Goal: Task Accomplishment & Management: Complete application form

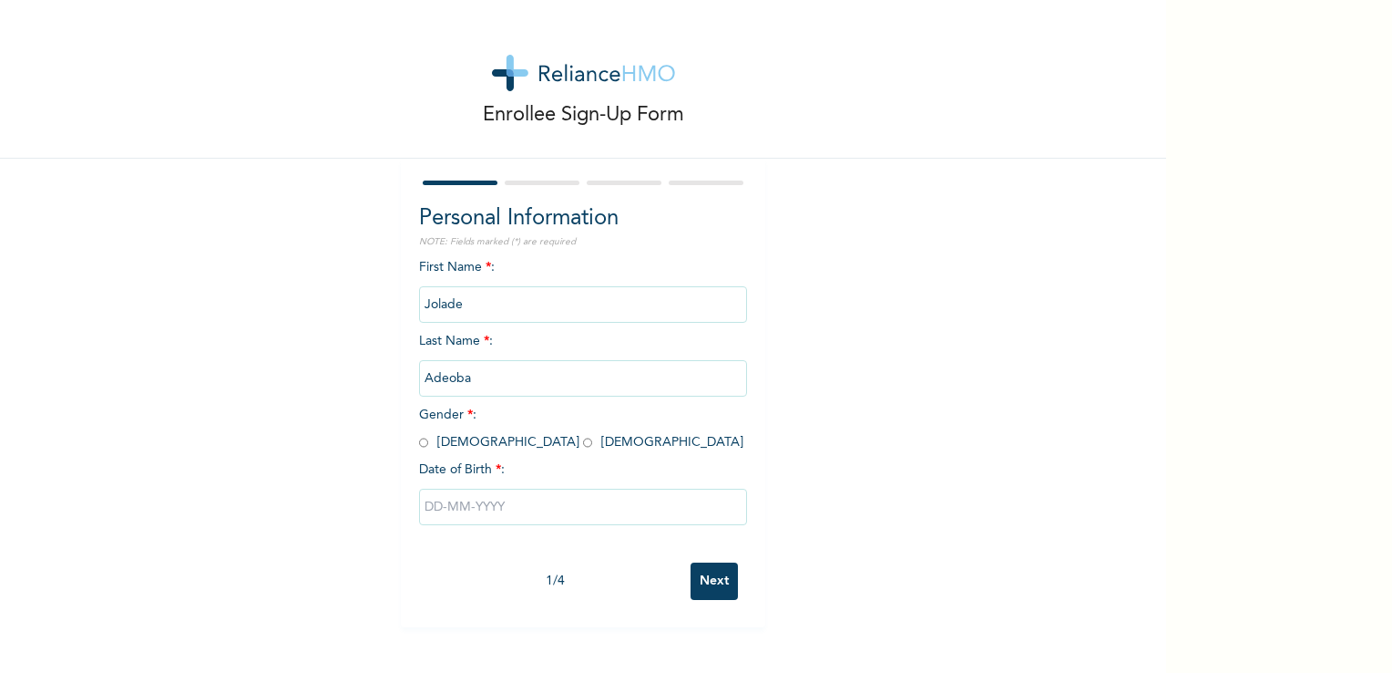
click at [583, 447] on input "radio" at bounding box center [587, 442] width 9 height 17
radio input "true"
click at [483, 506] on input "text" at bounding box center [583, 506] width 328 height 36
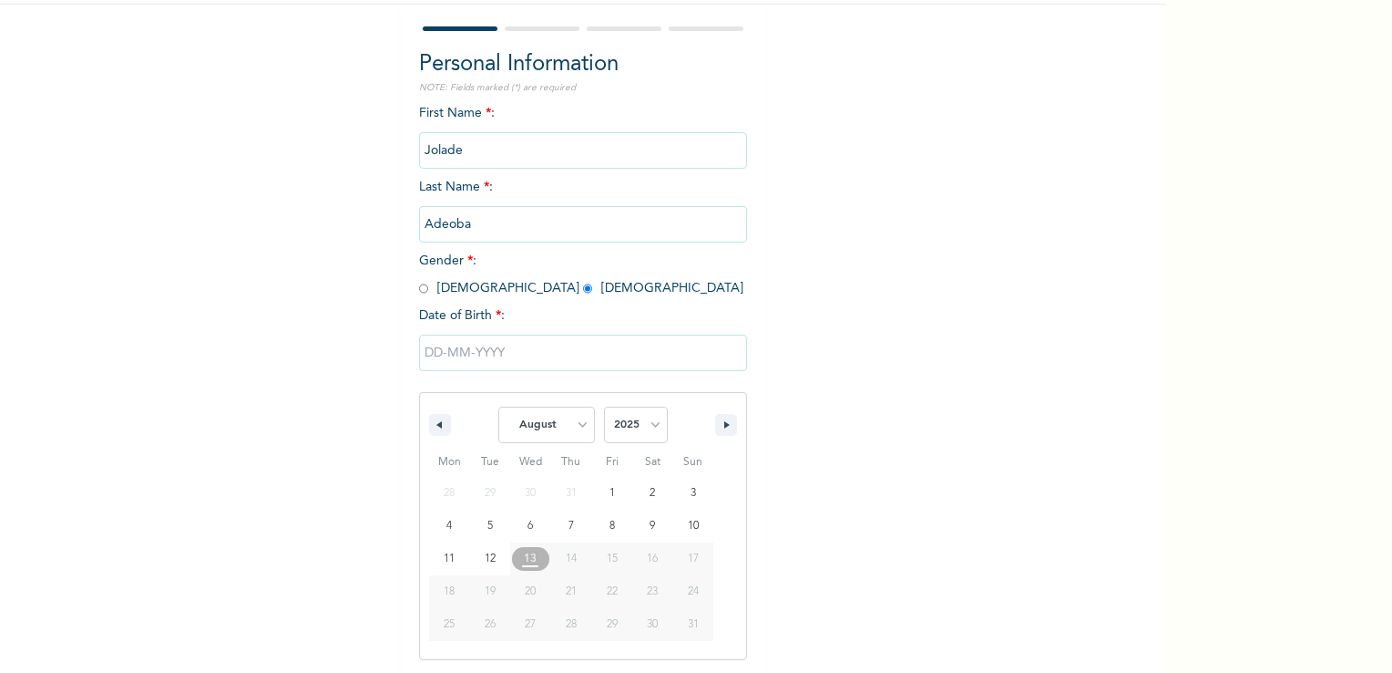
scroll to position [155, 0]
click at [569, 420] on select "January February March April May June July August September October November De…" at bounding box center [546, 424] width 97 height 36
click at [498, 406] on select "January February March April May June July August September October November De…" at bounding box center [546, 424] width 97 height 36
select select "7"
click at [640, 423] on select "2025 2024 2023 2022 2021 2020 2019 2018 2017 2016 2015 2014 2013 2012 2011 2010…" at bounding box center [636, 424] width 64 height 36
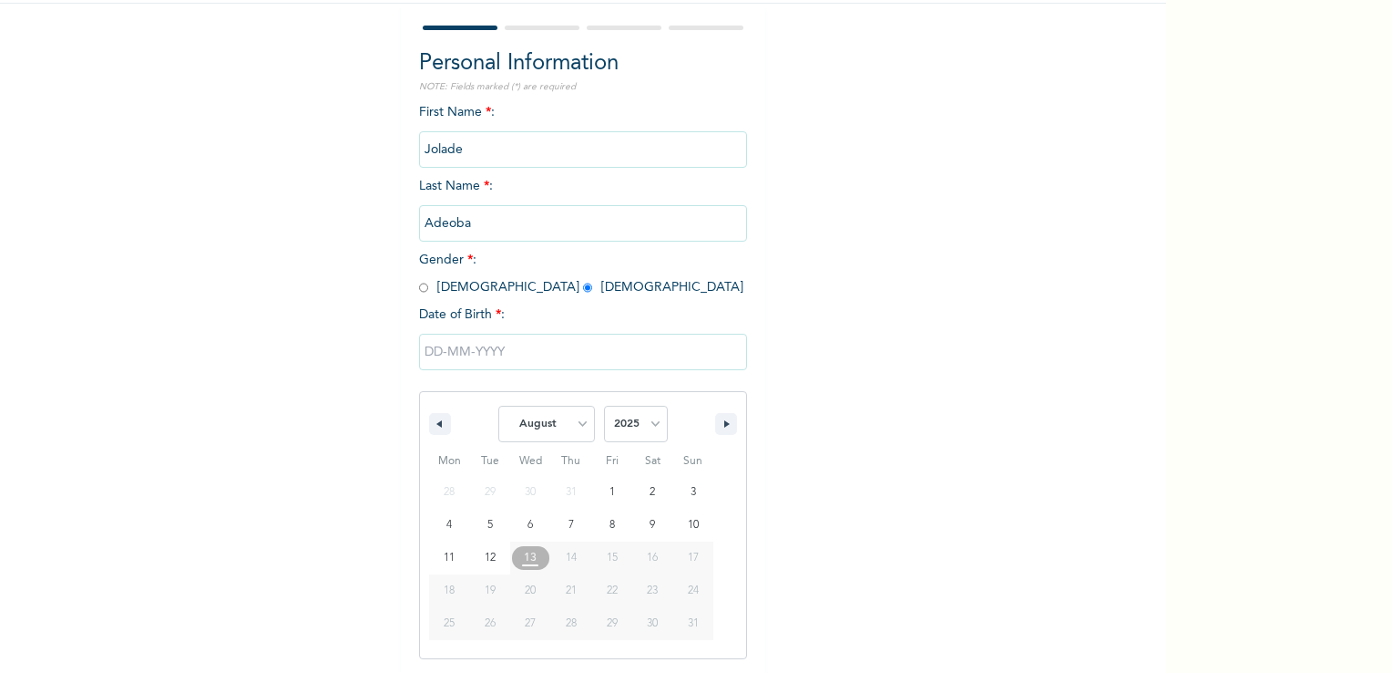
select select "1998"
click at [604, 406] on select "2025 2024 2023 2022 2021 2020 2019 2018 2017 2016 2015 2014 2013 2012 2011 2010…" at bounding box center [636, 424] width 64 height 36
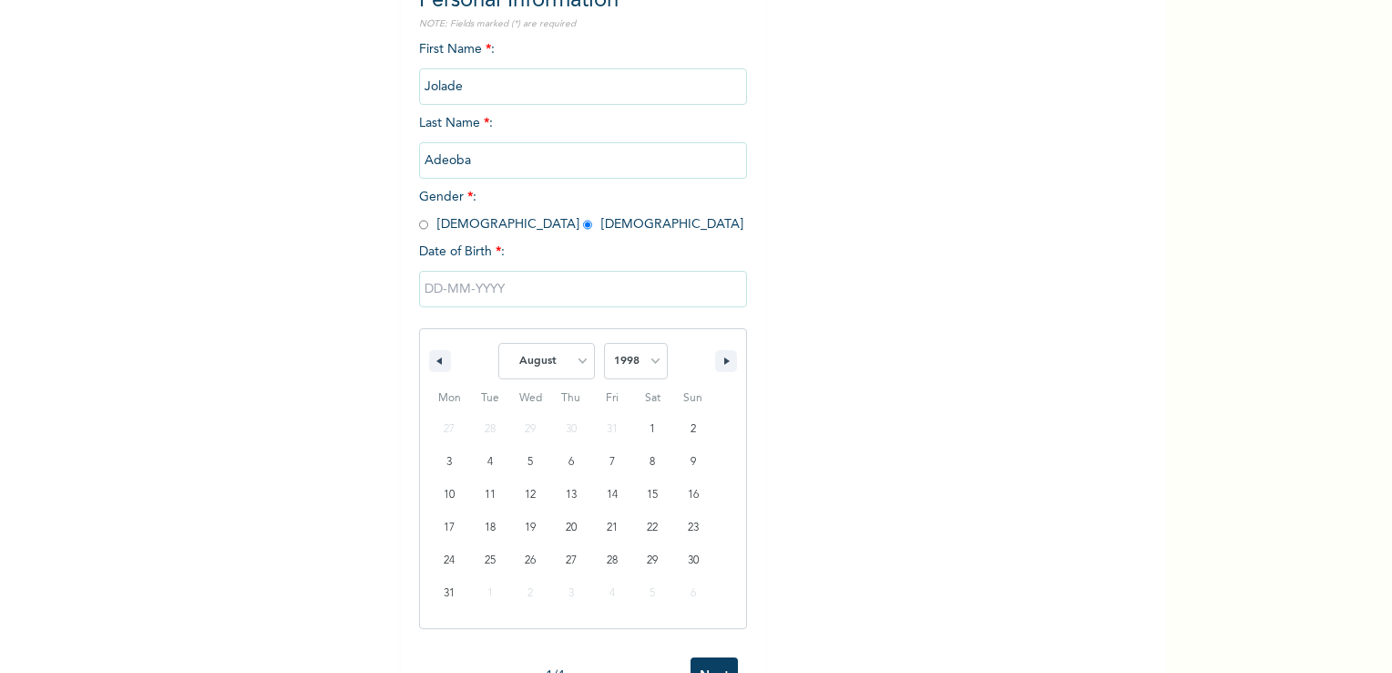
scroll to position [281, 0]
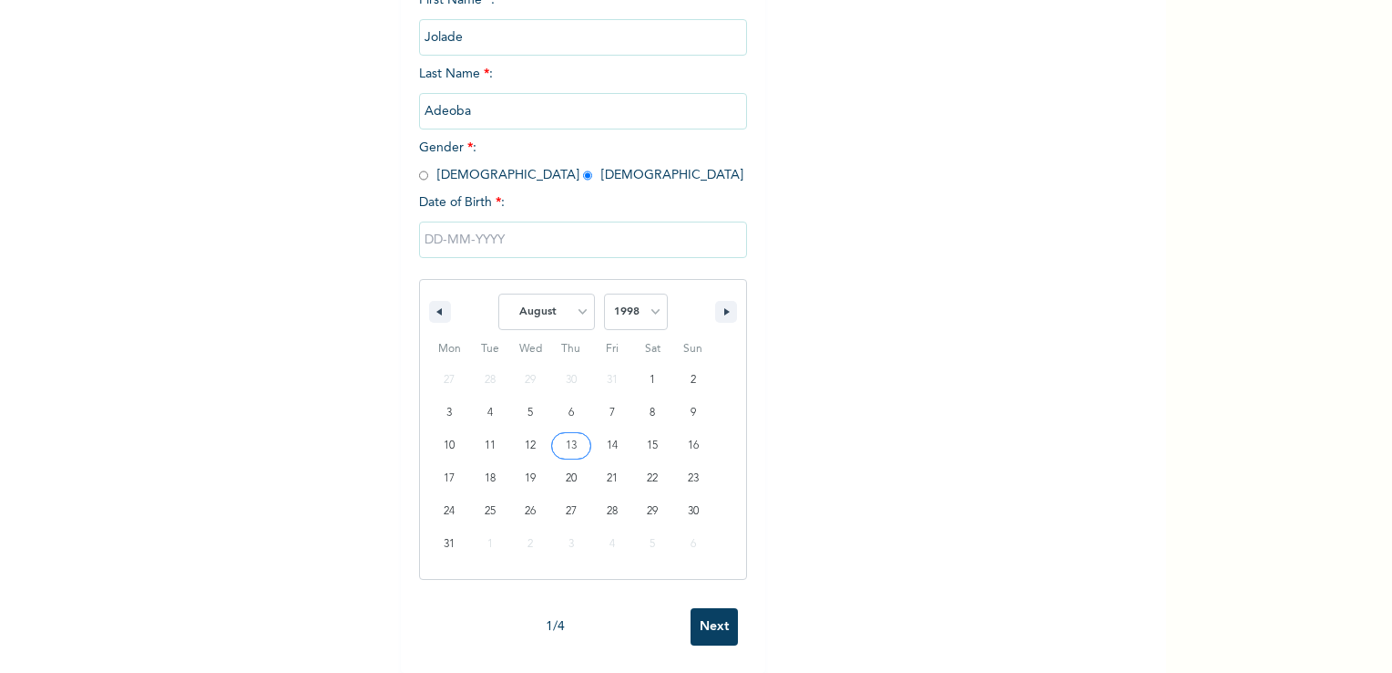
type input "08/13/1998"
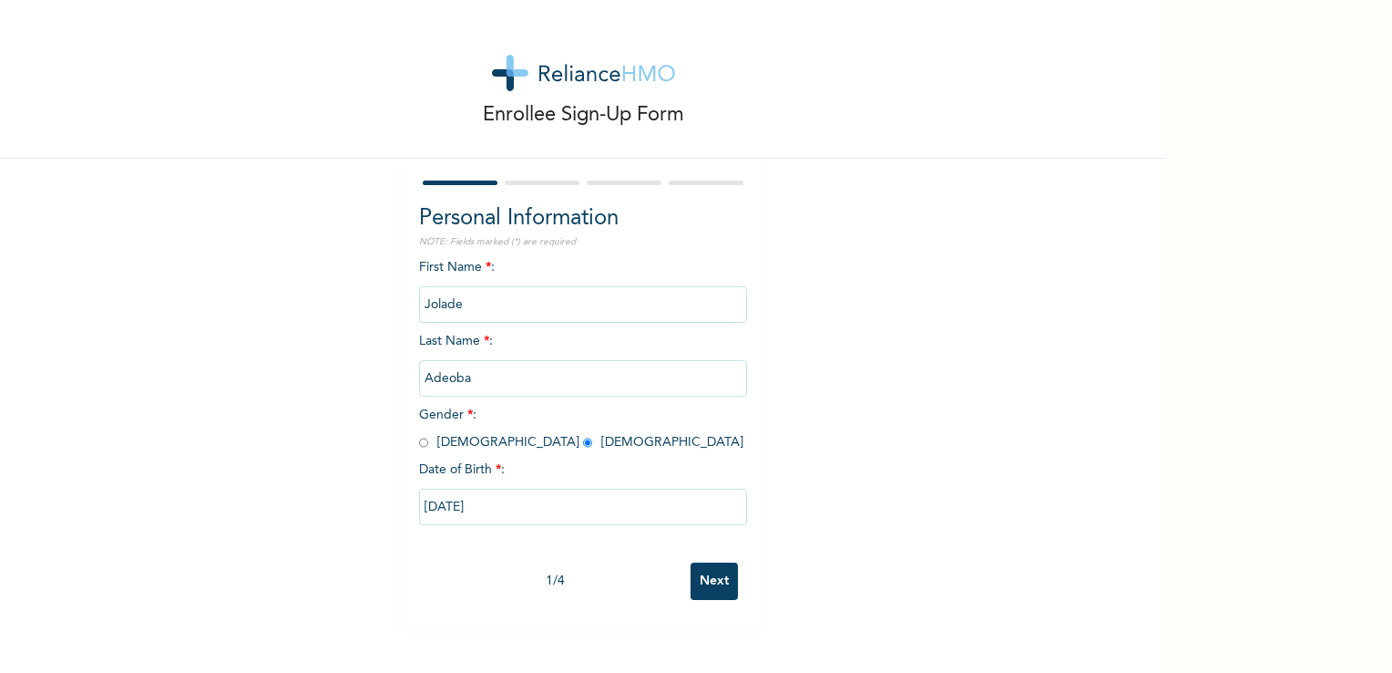
click at [707, 581] on input "Next" at bounding box center [714, 580] width 47 height 37
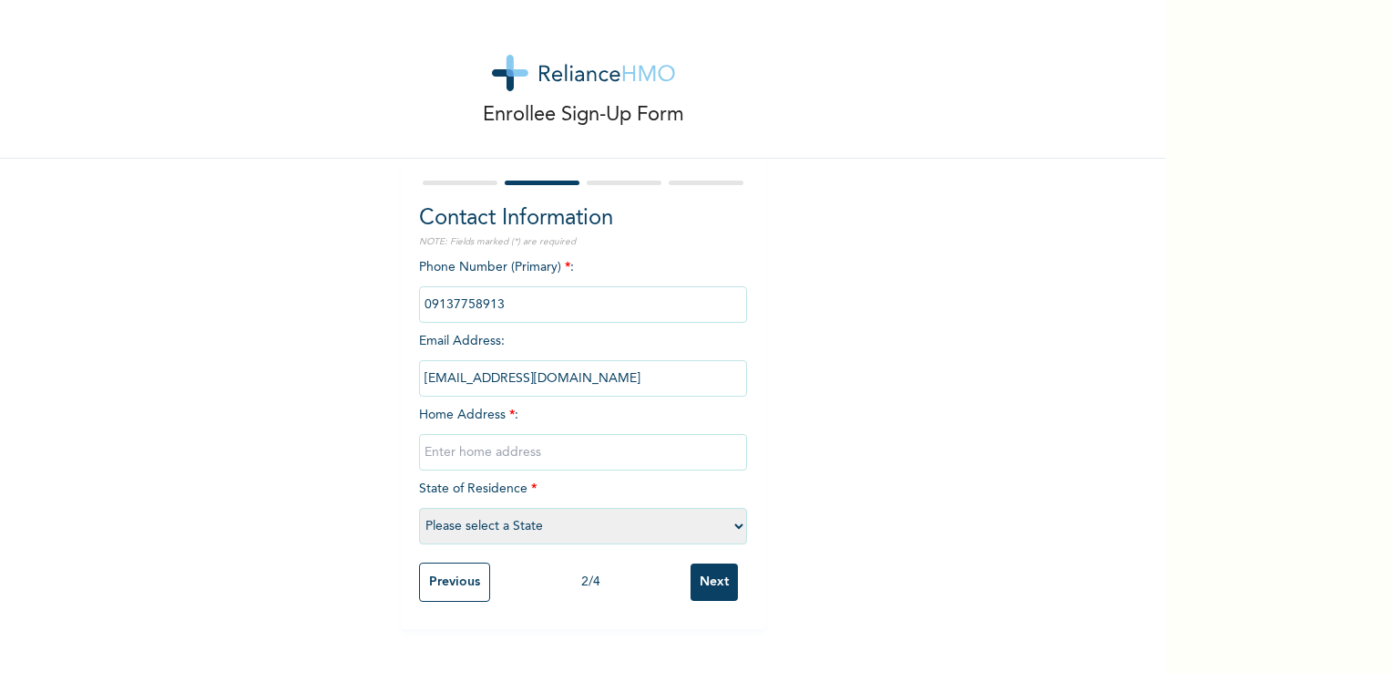
click at [542, 459] on input "text" at bounding box center [583, 452] width 328 height 36
click at [601, 525] on select "Please select a State Abia Abuja (FCT) Adamawa Akwa Ibom Anambra Bauchi Bayelsa…" at bounding box center [583, 526] width 328 height 36
drag, startPoint x: 822, startPoint y: 138, endPoint x: 816, endPoint y: 184, distance: 46.8
click at [822, 138] on div "Enrollee Sign-Up Form" at bounding box center [583, 79] width 1166 height 159
click at [691, 447] on input "29.mustspha kosoko,ogunlana street," at bounding box center [583, 452] width 328 height 36
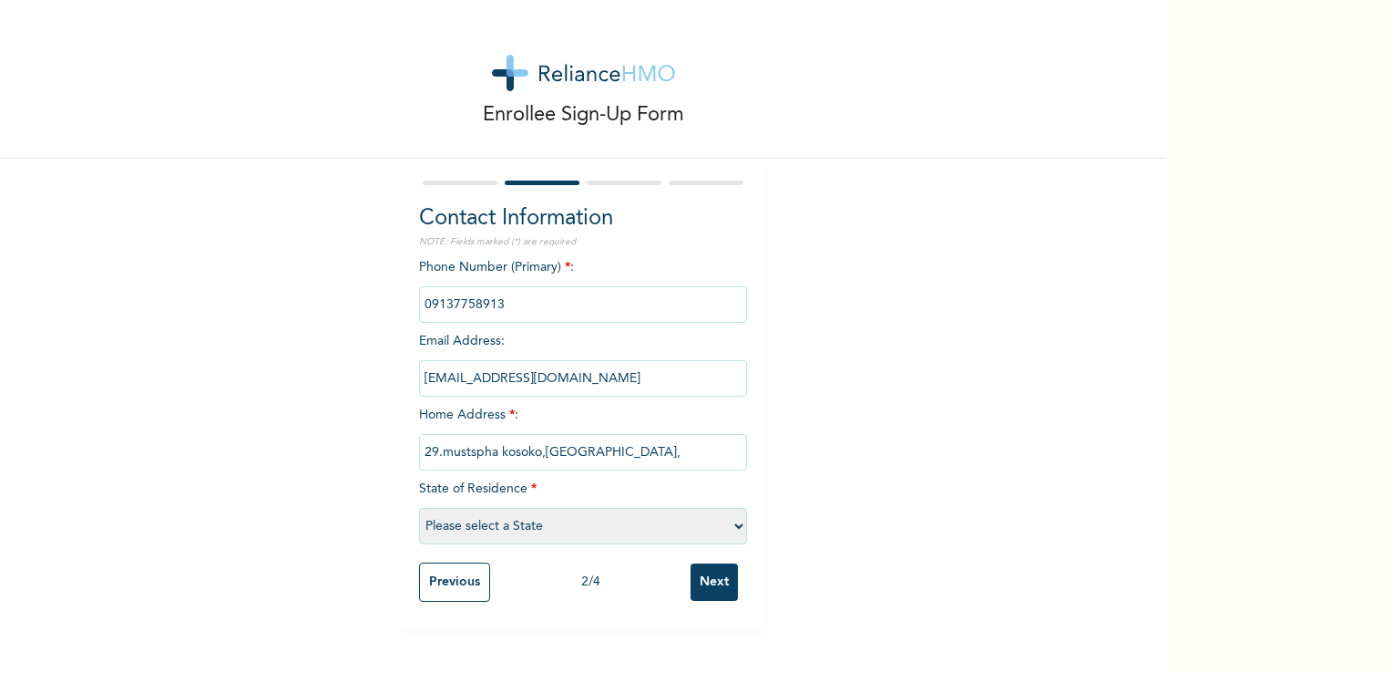
click at [663, 457] on input "29.mustspha kosoko,ogunlana street," at bounding box center [583, 452] width 328 height 36
type input "29.mustspha kosoko,ogunlana street,ijeshatedo,surulere"
click at [502, 532] on select "Please select a State Abia Abuja (FCT) Adamawa Akwa Ibom Anambra Bauchi Bayelsa…" at bounding box center [583, 526] width 328 height 36
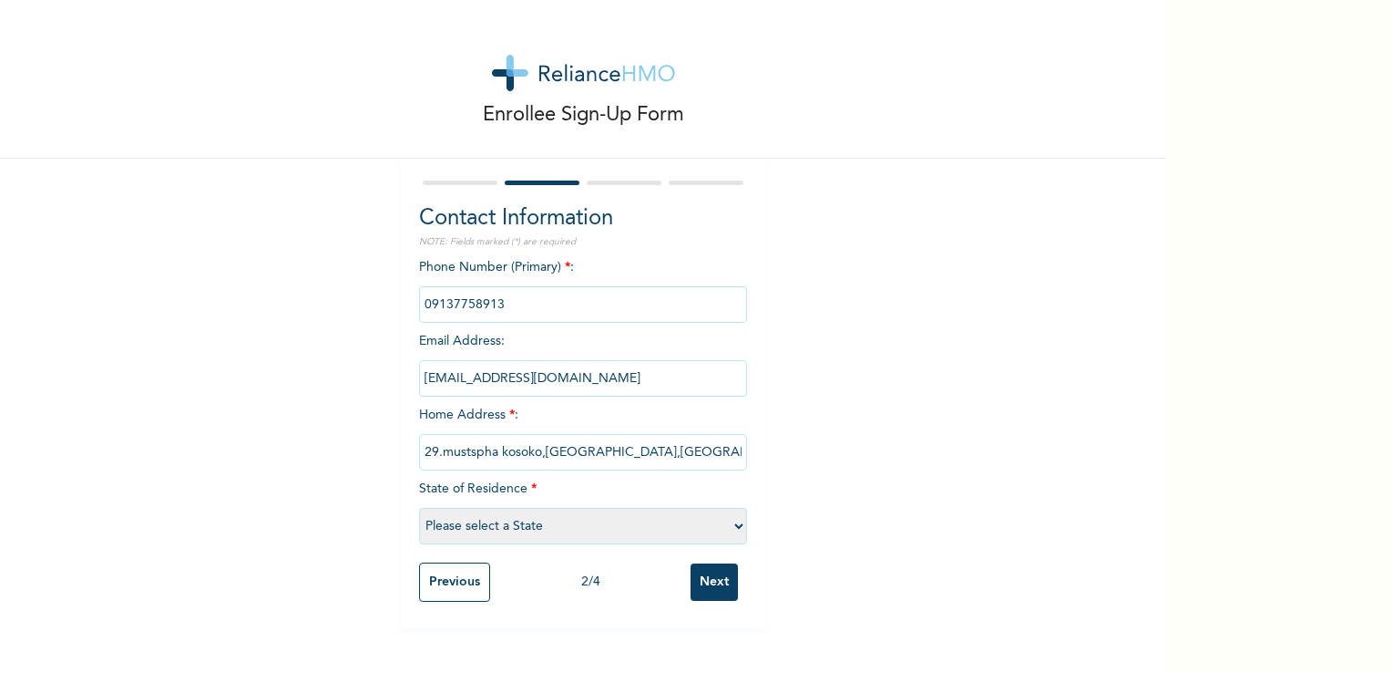
select select "25"
click at [419, 508] on select "Please select a State Abia Abuja (FCT) Adamawa Akwa Ibom Anambra Bauchi Bayelsa…" at bounding box center [583, 526] width 328 height 36
click at [702, 571] on input "Next" at bounding box center [714, 581] width 47 height 37
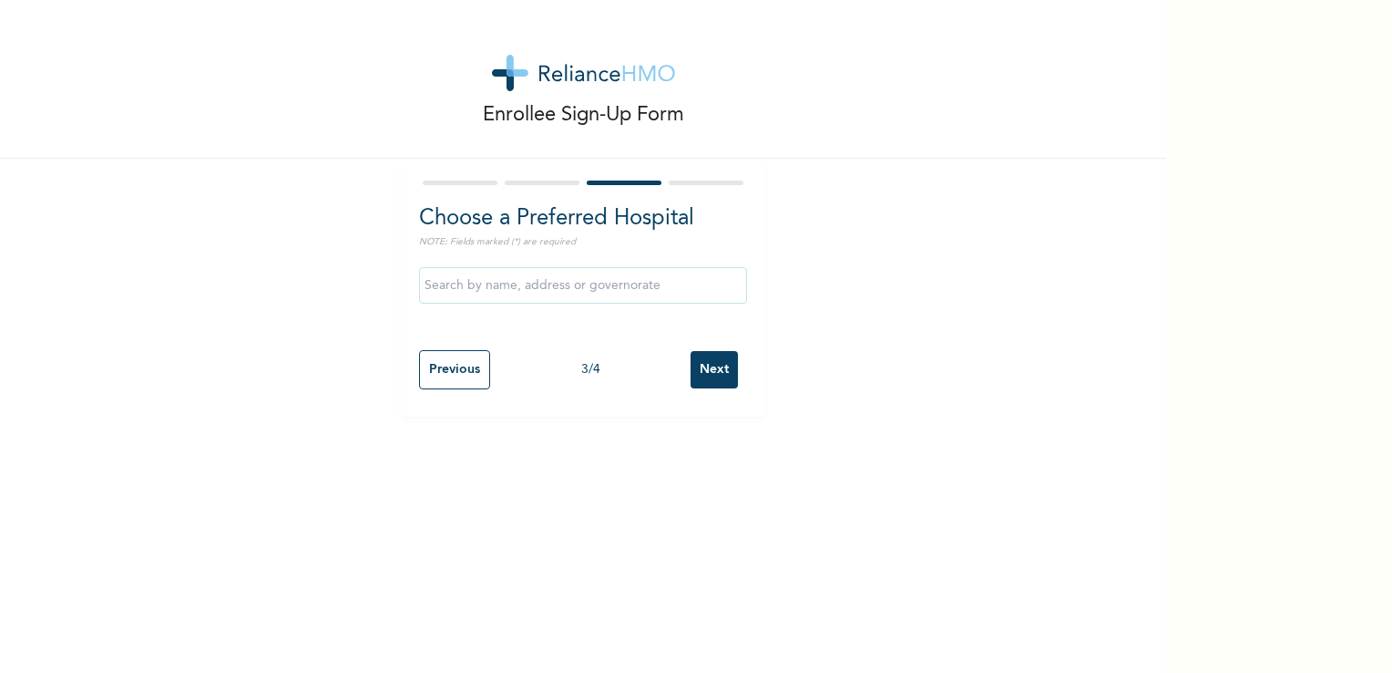
click at [549, 282] on input "text" at bounding box center [583, 285] width 328 height 36
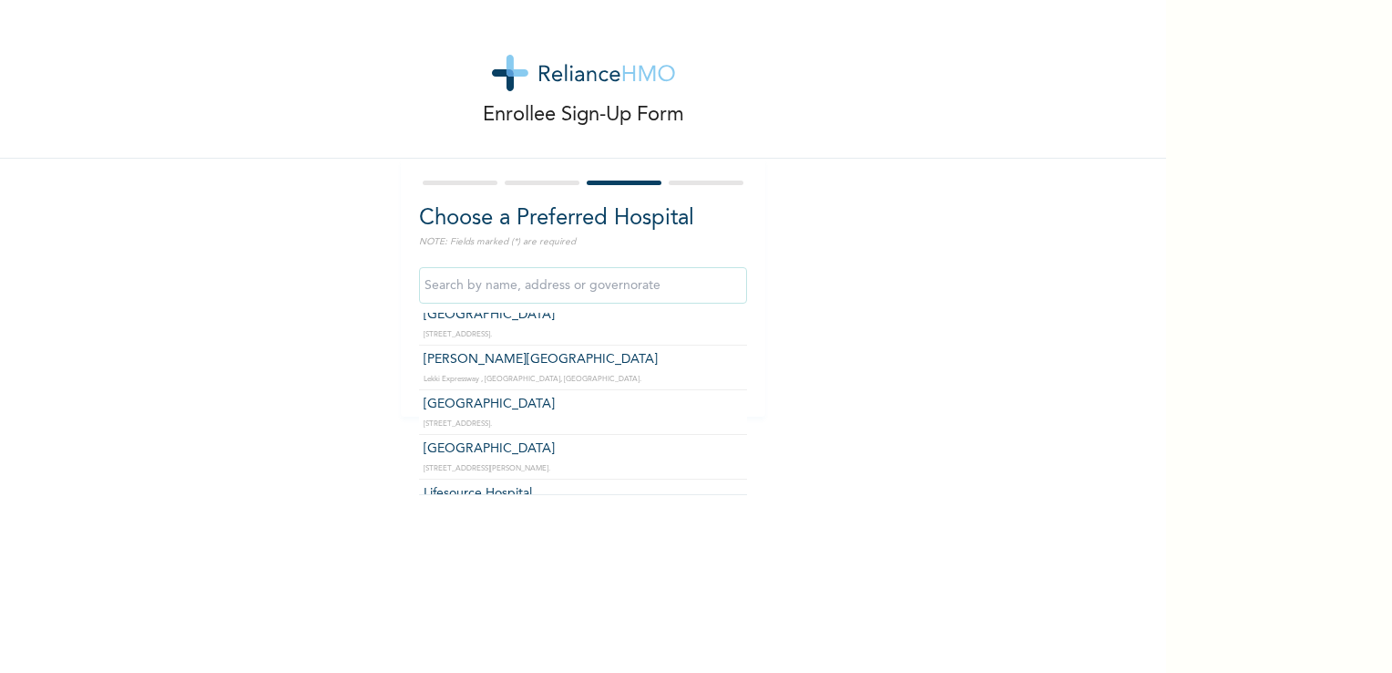
scroll to position [638, 0]
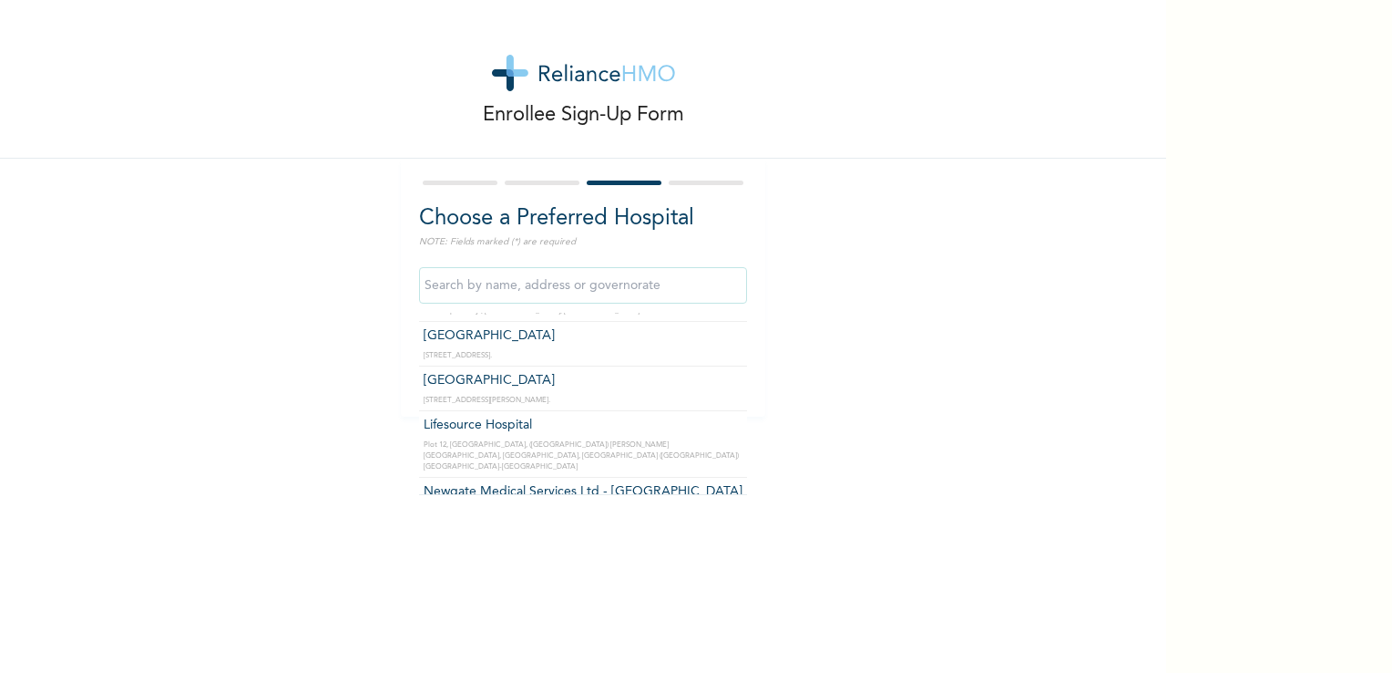
click at [553, 282] on input "text" at bounding box center [583, 285] width 328 height 36
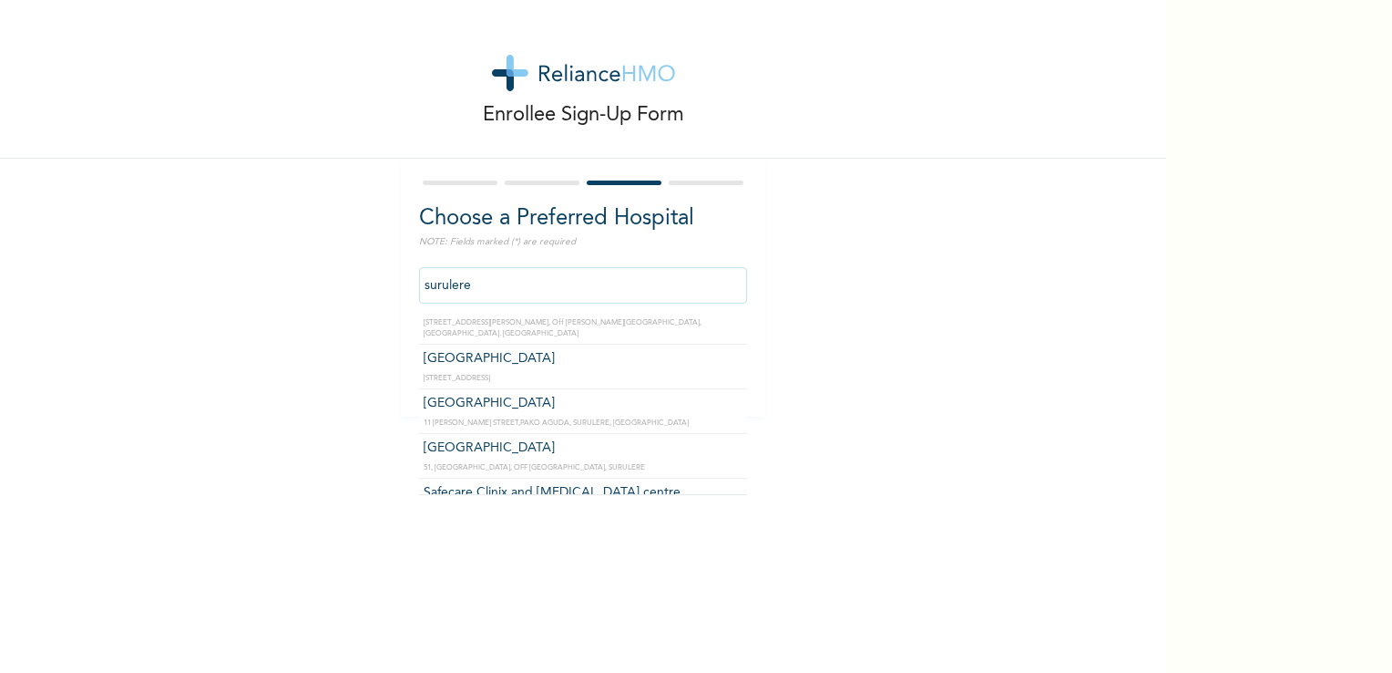
scroll to position [419, 0]
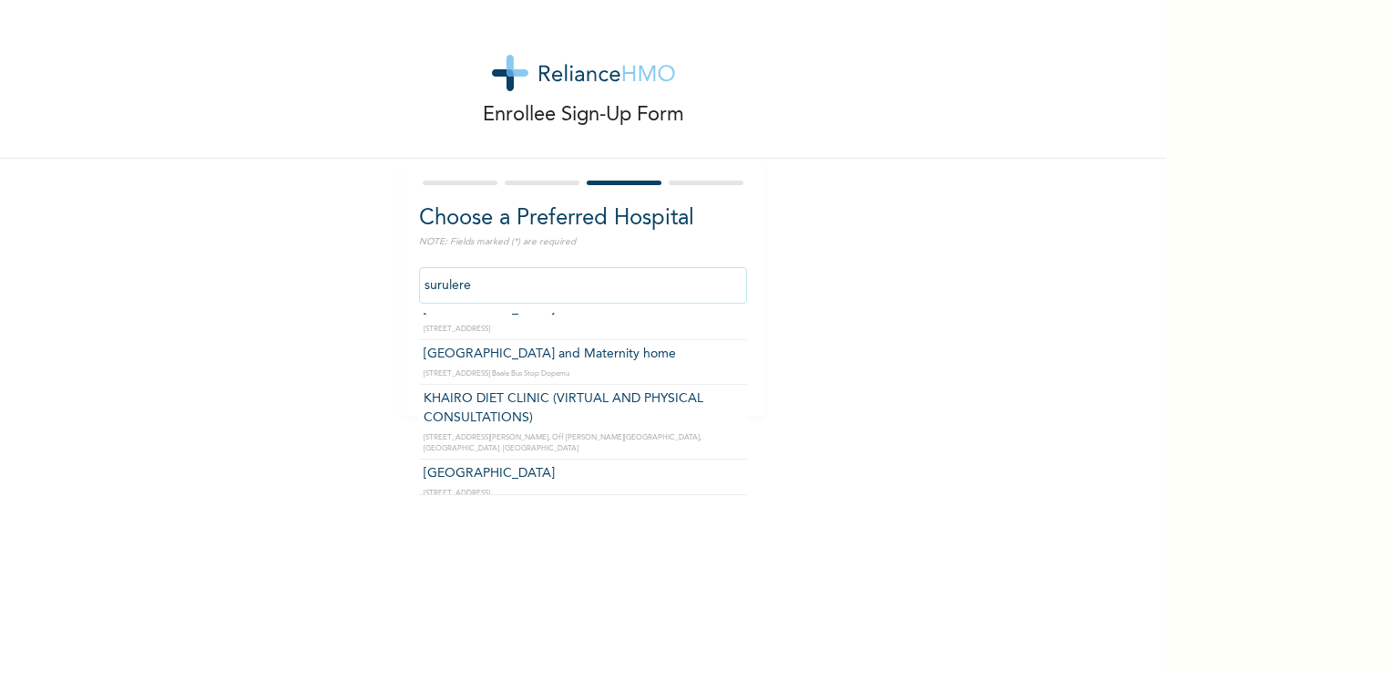
type input "Kingtrust Medical Center"
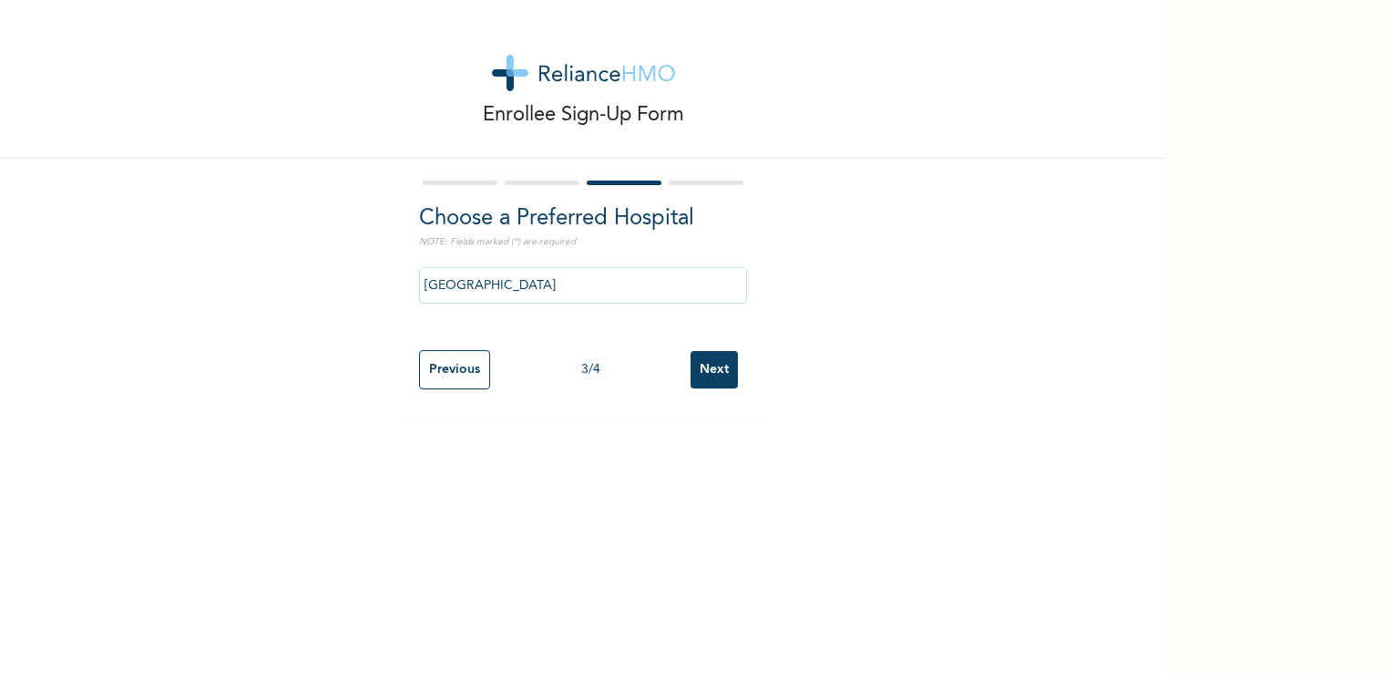
click at [704, 363] on input "Next" at bounding box center [714, 369] width 47 height 37
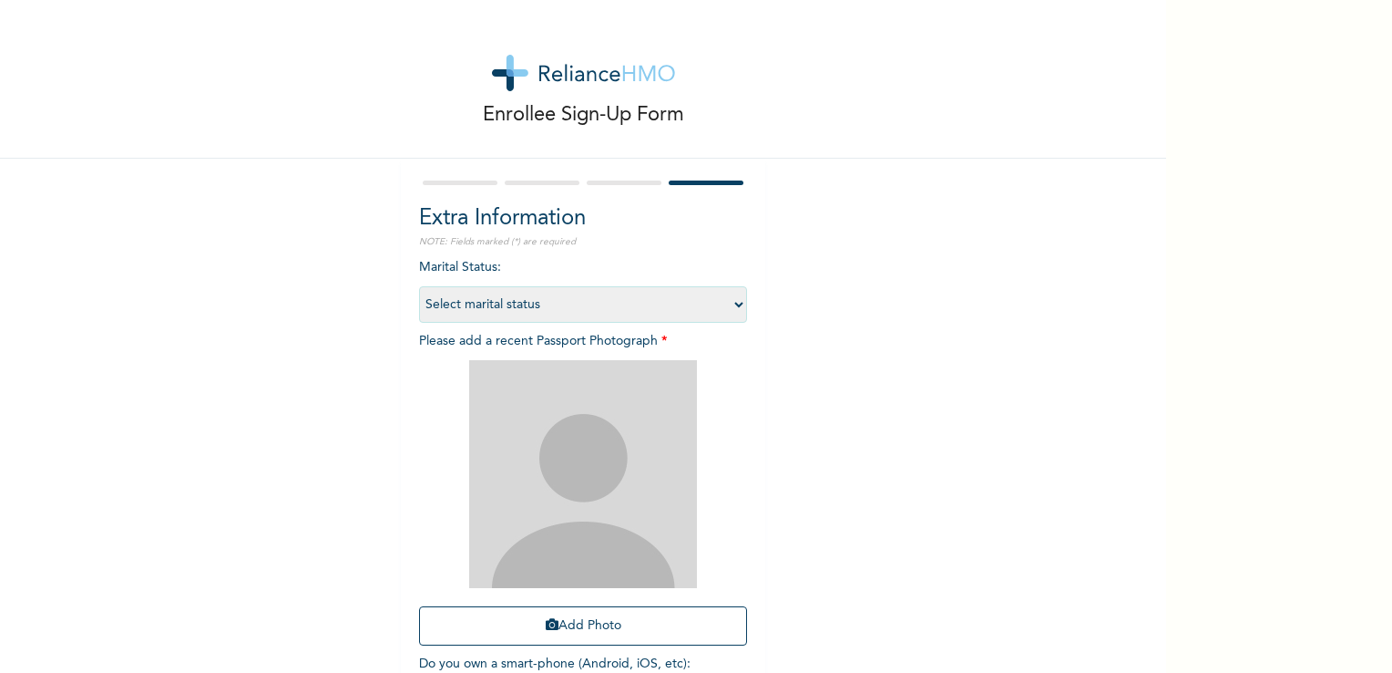
click at [581, 303] on select "Select marital status Single Married Divorced Widow/Widower" at bounding box center [583, 304] width 328 height 36
select select "1"
click at [419, 286] on select "Select marital status Single Married Divorced Widow/Widower" at bounding box center [583, 304] width 328 height 36
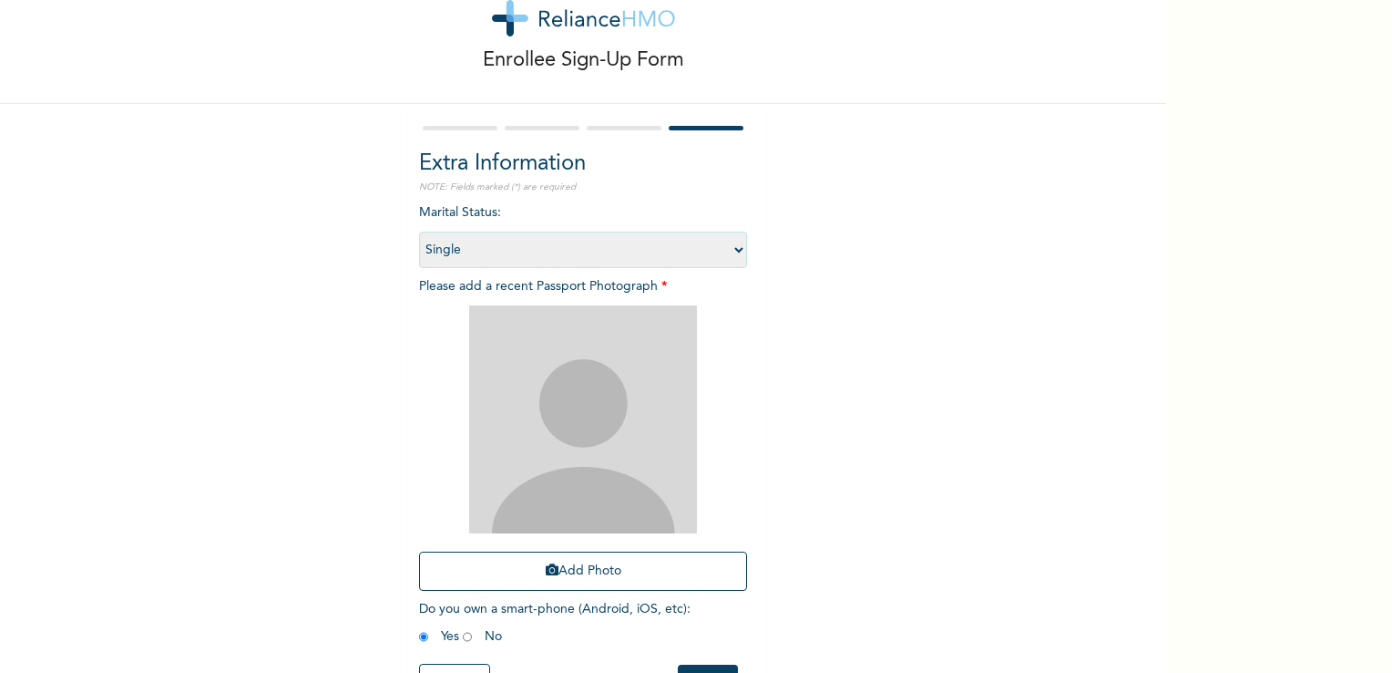
scroll to position [124, 0]
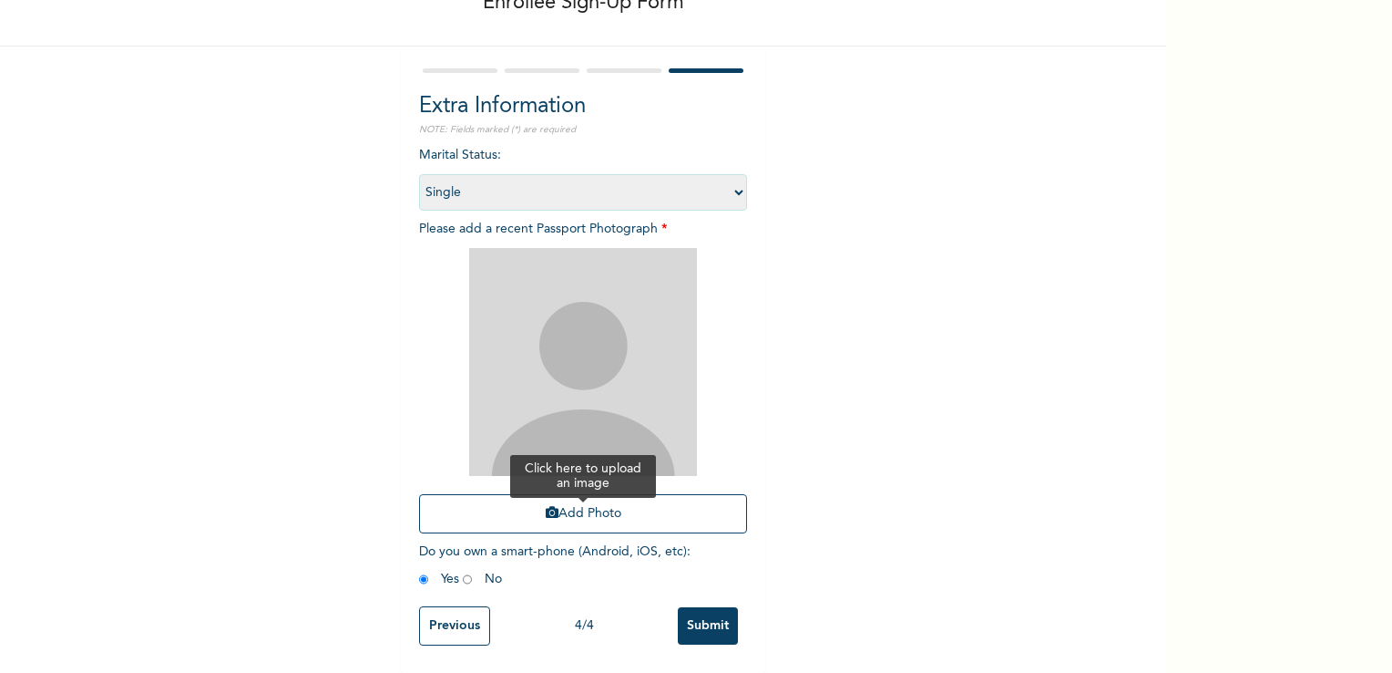
click at [611, 498] on button "Add Photo" at bounding box center [583, 513] width 328 height 39
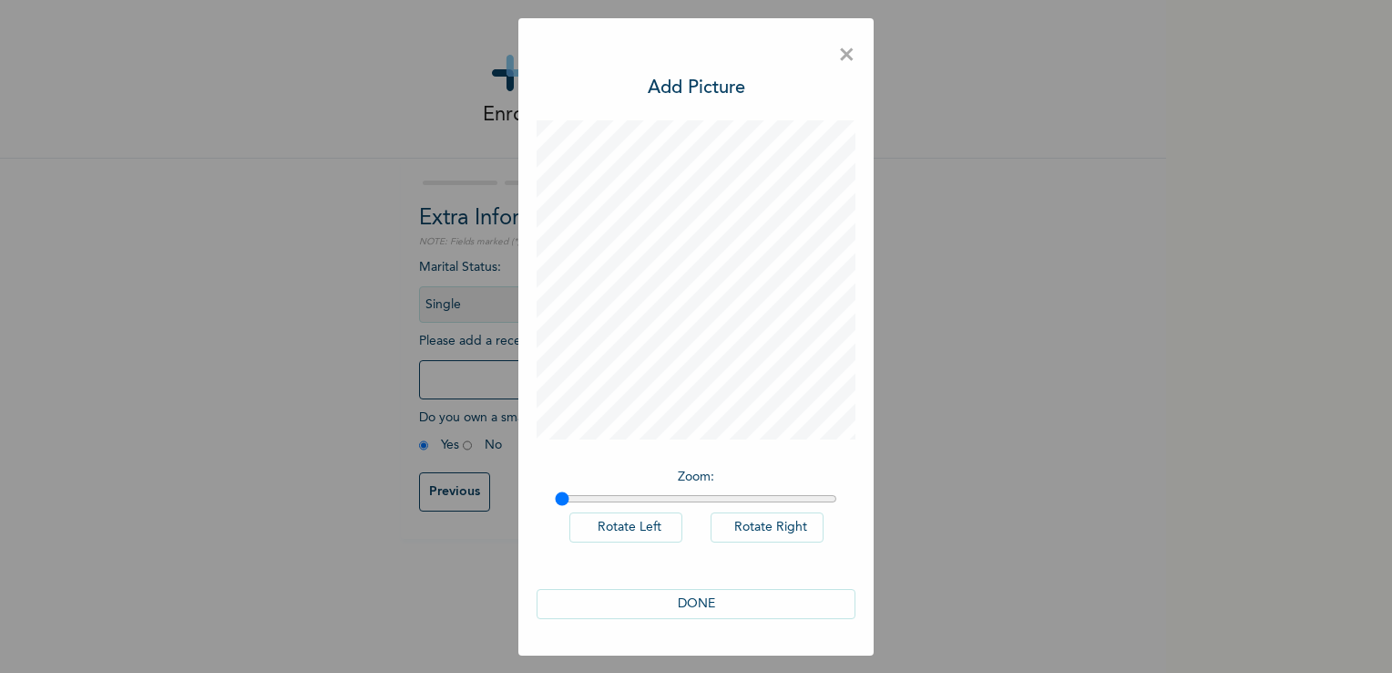
click at [726, 605] on button "DONE" at bounding box center [696, 604] width 319 height 30
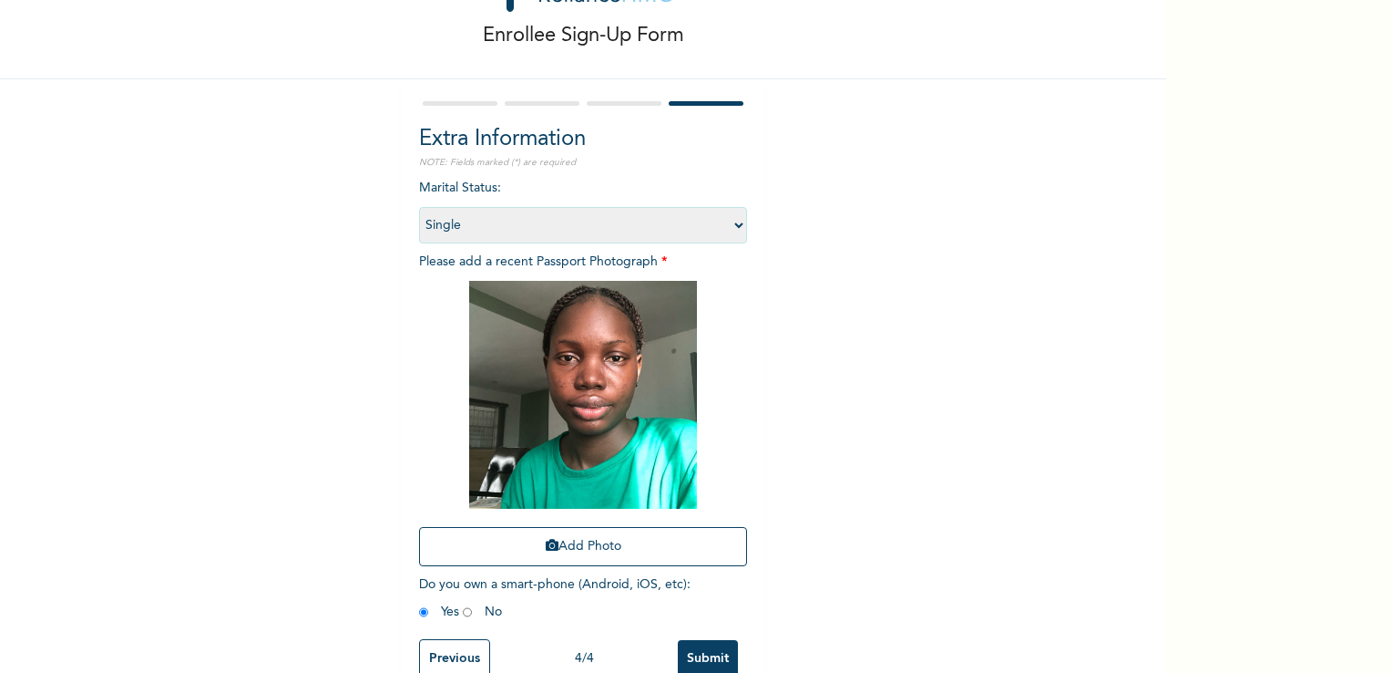
scroll to position [124, 0]
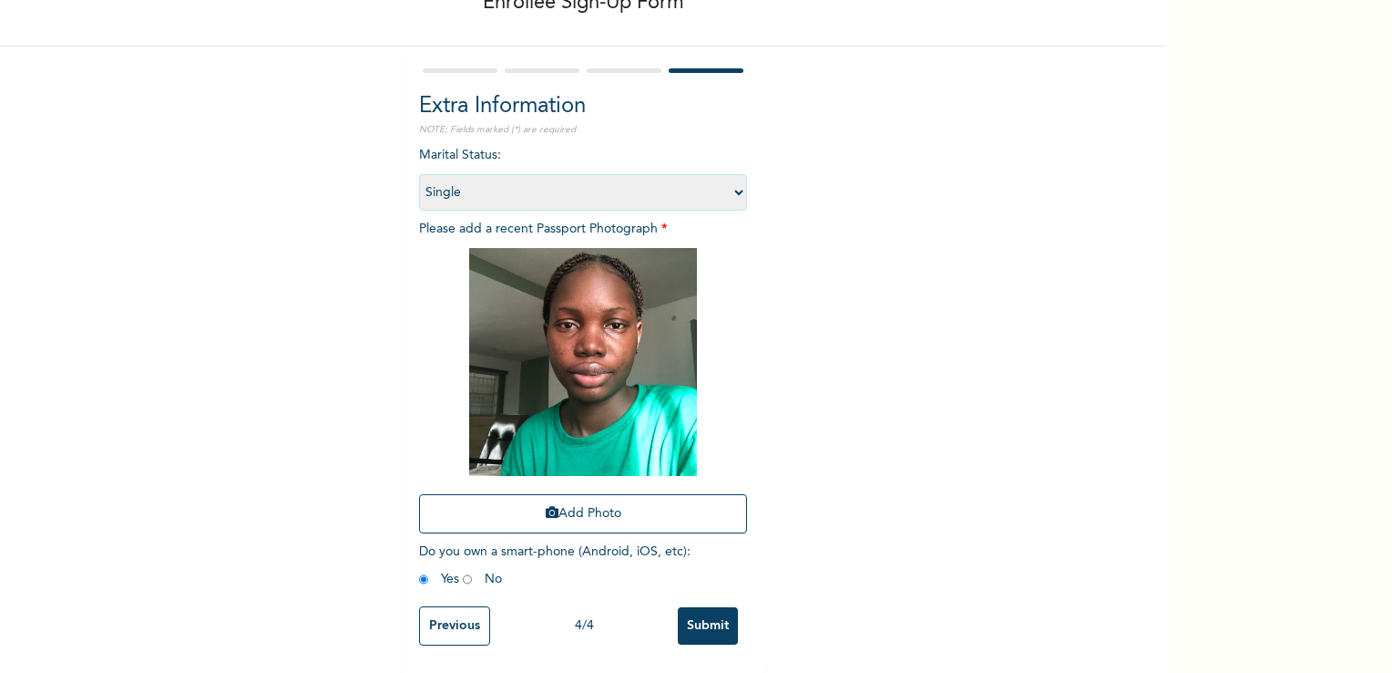
click at [689, 609] on input "Submit" at bounding box center [708, 625] width 60 height 37
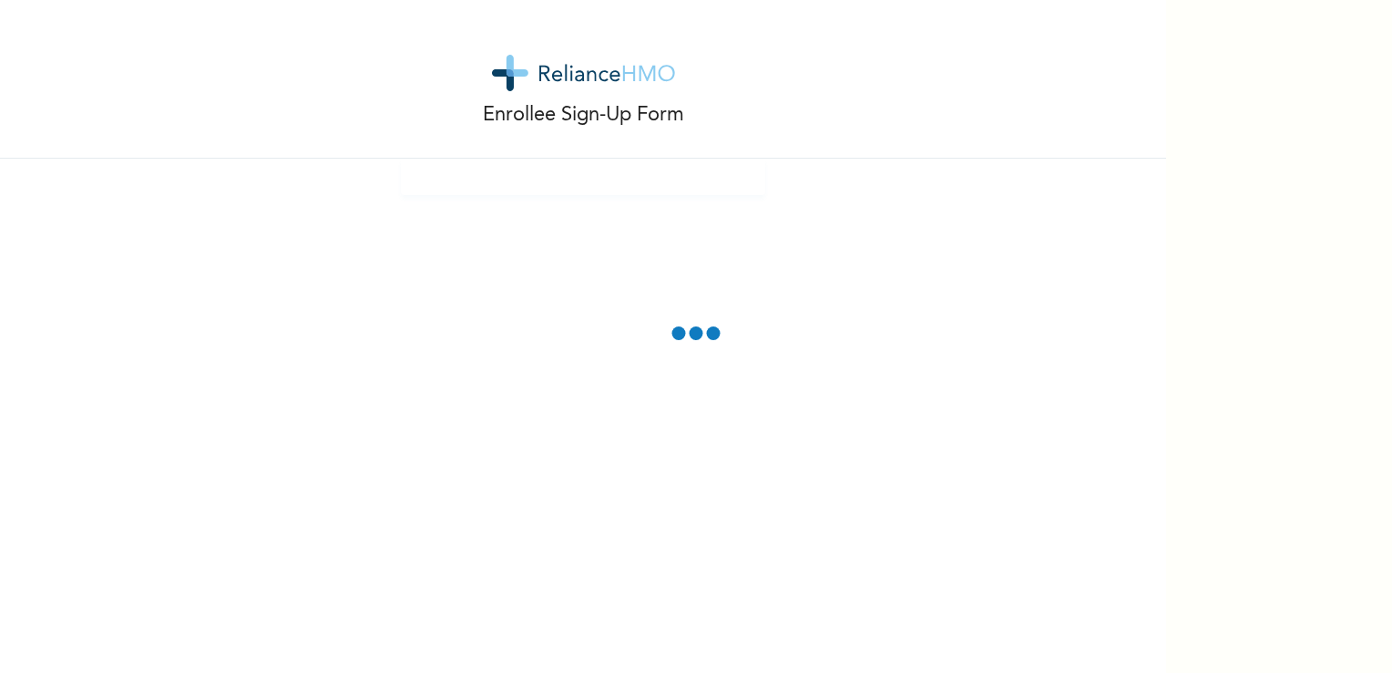
scroll to position [0, 0]
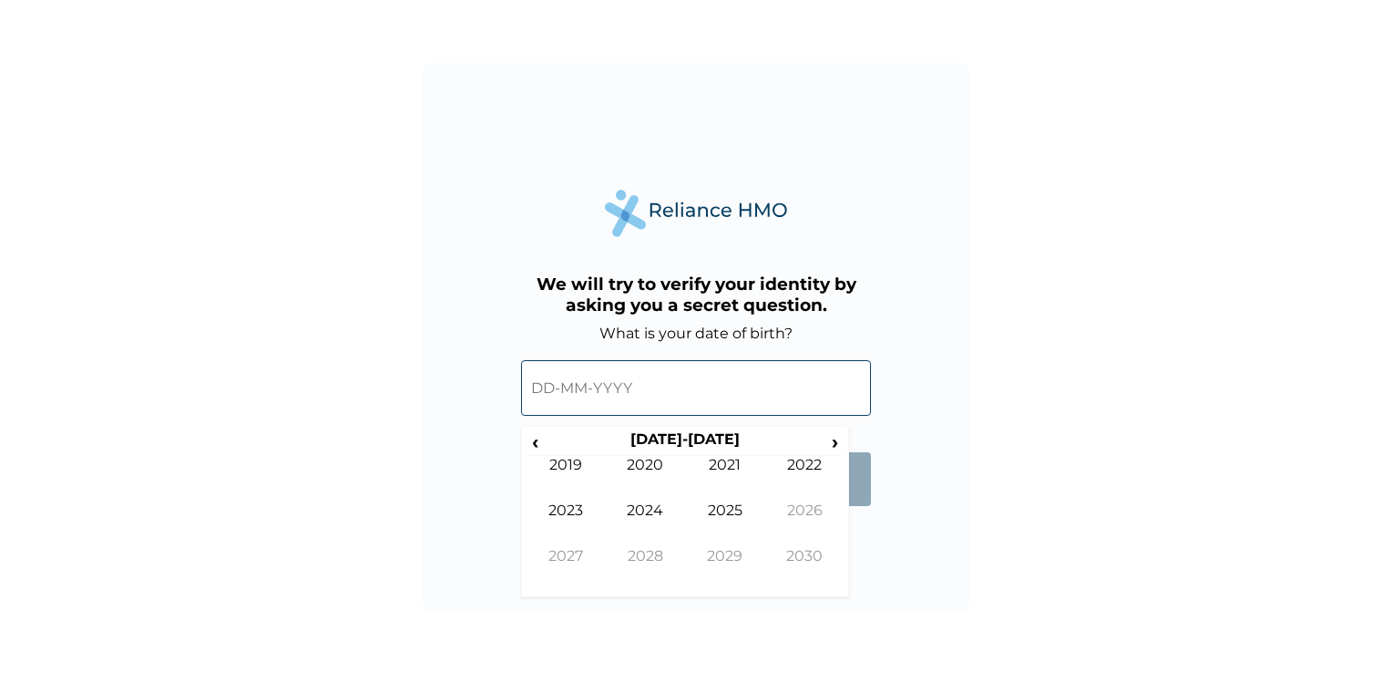
click at [682, 385] on input "text" at bounding box center [696, 388] width 350 height 56
click at [689, 442] on th "[DATE]-[DATE]" at bounding box center [685, 443] width 280 height 26
click at [689, 442] on th "2020-2029" at bounding box center [685, 443] width 280 height 26
click at [532, 439] on span "‹" at bounding box center [535, 441] width 19 height 23
click at [532, 442] on span "‹" at bounding box center [535, 441] width 19 height 23
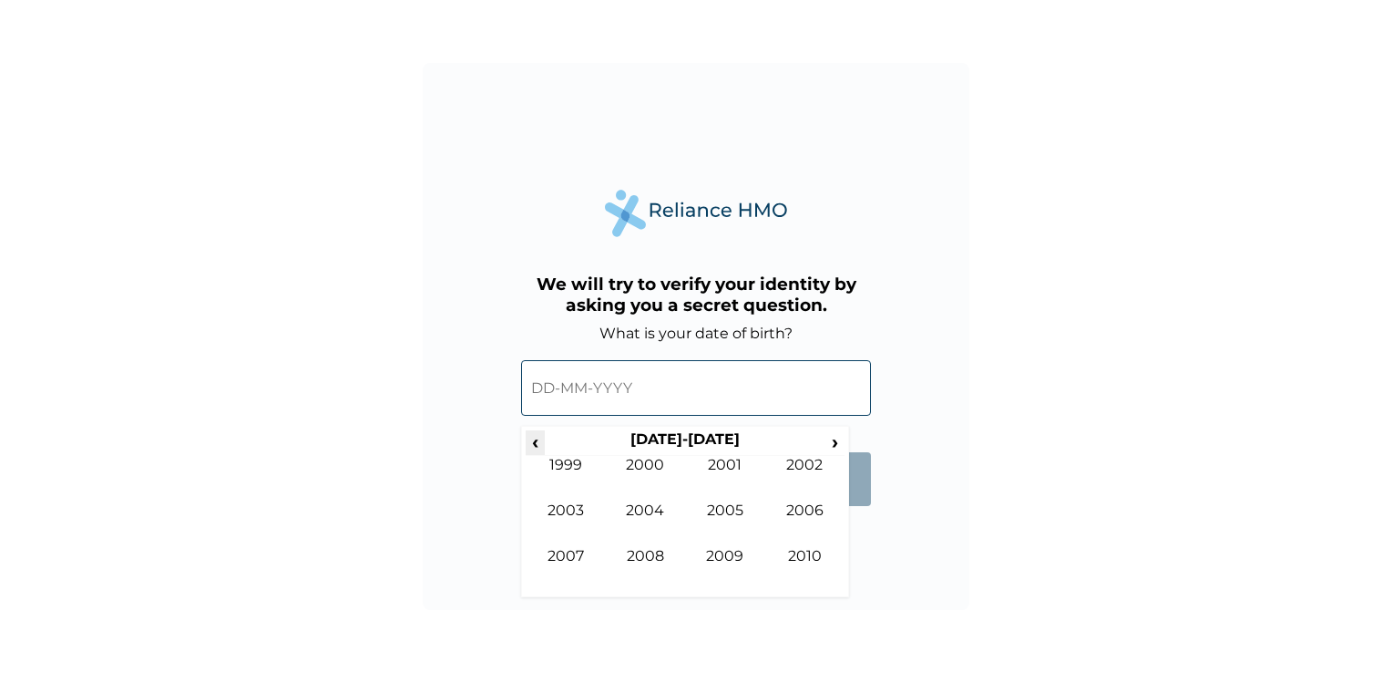
click at [530, 442] on span "‹" at bounding box center [535, 441] width 19 height 23
click at [831, 444] on span "›" at bounding box center [836, 441] width 20 height 23
click at [645, 562] on td "1998" at bounding box center [646, 570] width 80 height 46
click at [713, 553] on td "Nov" at bounding box center [725, 570] width 80 height 46
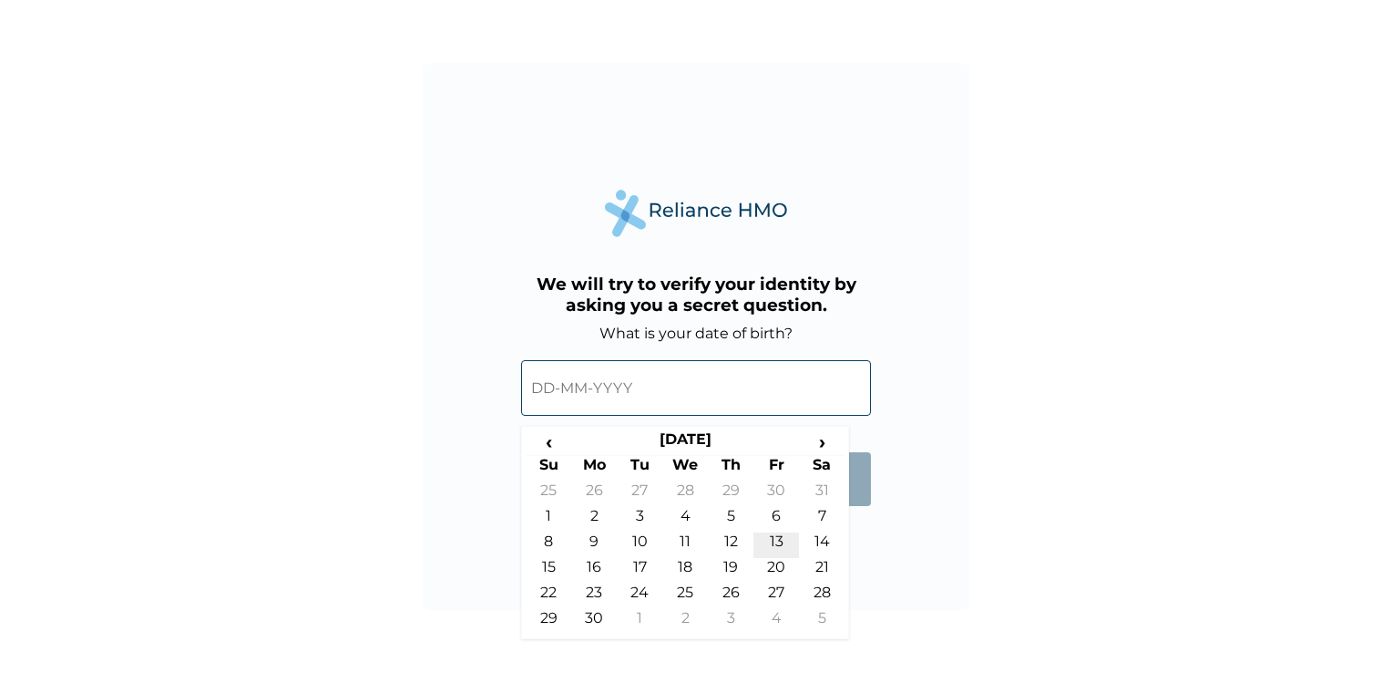
click at [779, 541] on td "13" at bounding box center [777, 545] width 46 height 26
type input "13-11-1998"
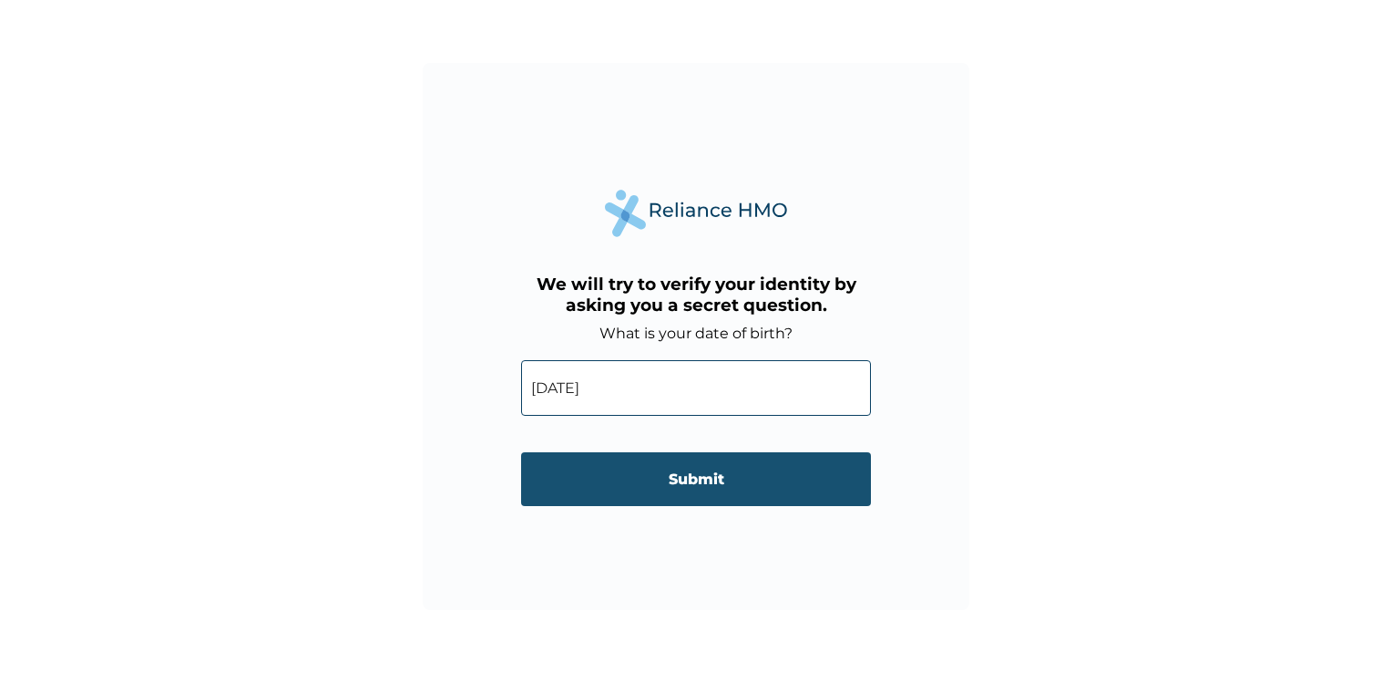
click at [757, 476] on input "Submit" at bounding box center [696, 479] width 350 height 54
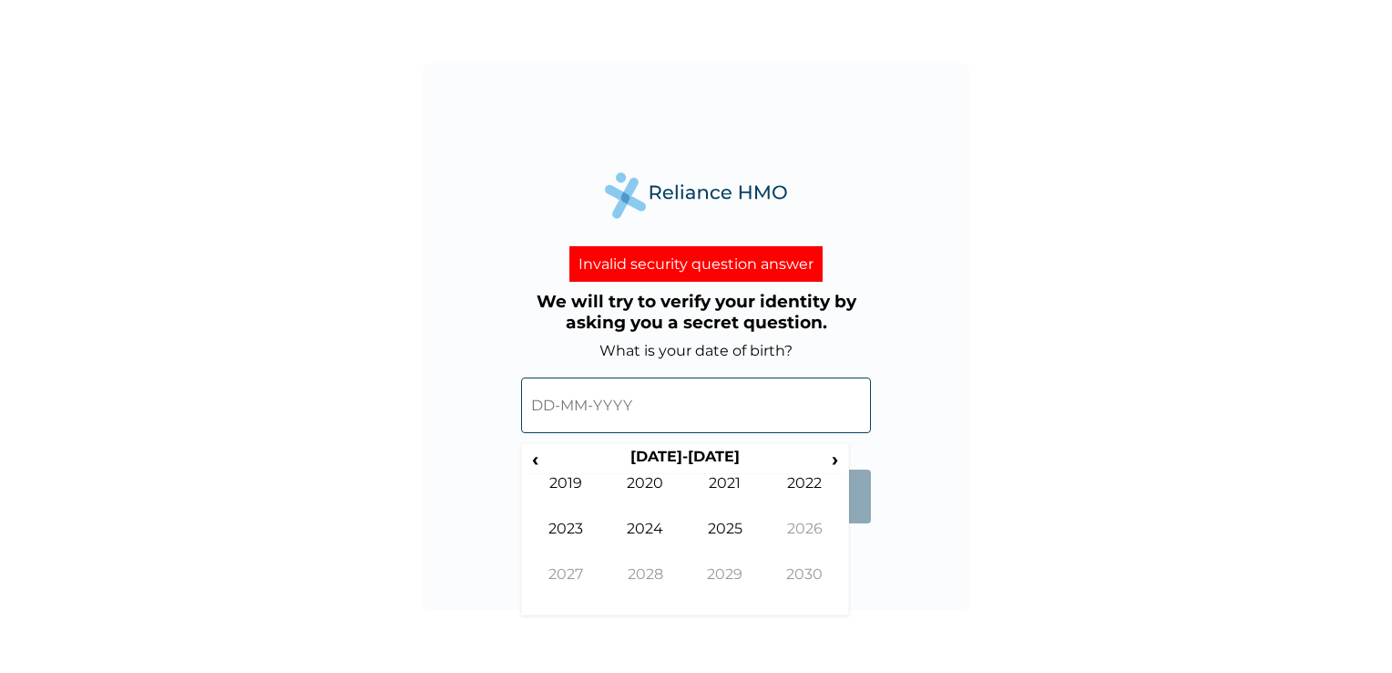
click at [723, 416] on input "text" at bounding box center [696, 405] width 350 height 56
click at [531, 457] on span "‹" at bounding box center [535, 458] width 19 height 23
click at [652, 557] on td "1994" at bounding box center [646, 542] width 80 height 46
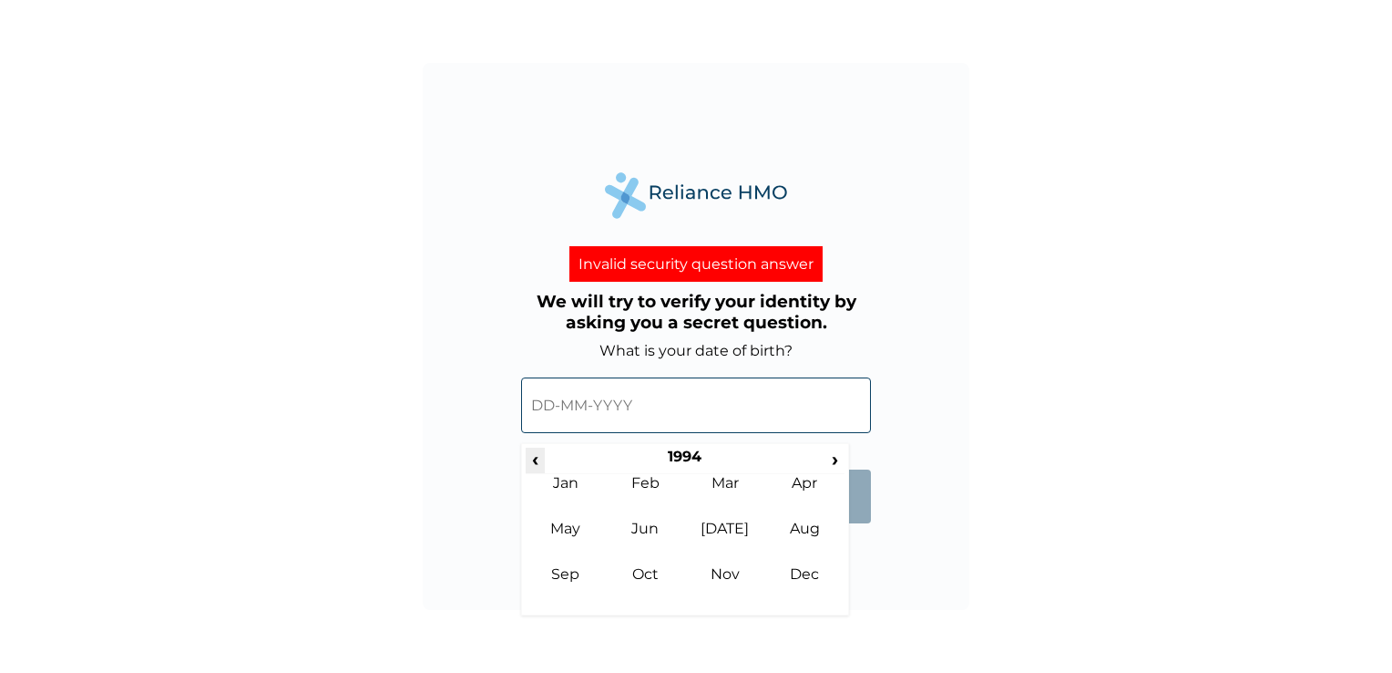
click at [536, 451] on span "‹" at bounding box center [535, 458] width 19 height 23
click at [828, 447] on span "›" at bounding box center [836, 458] width 20 height 23
click at [828, 450] on span "›" at bounding box center [836, 458] width 20 height 23
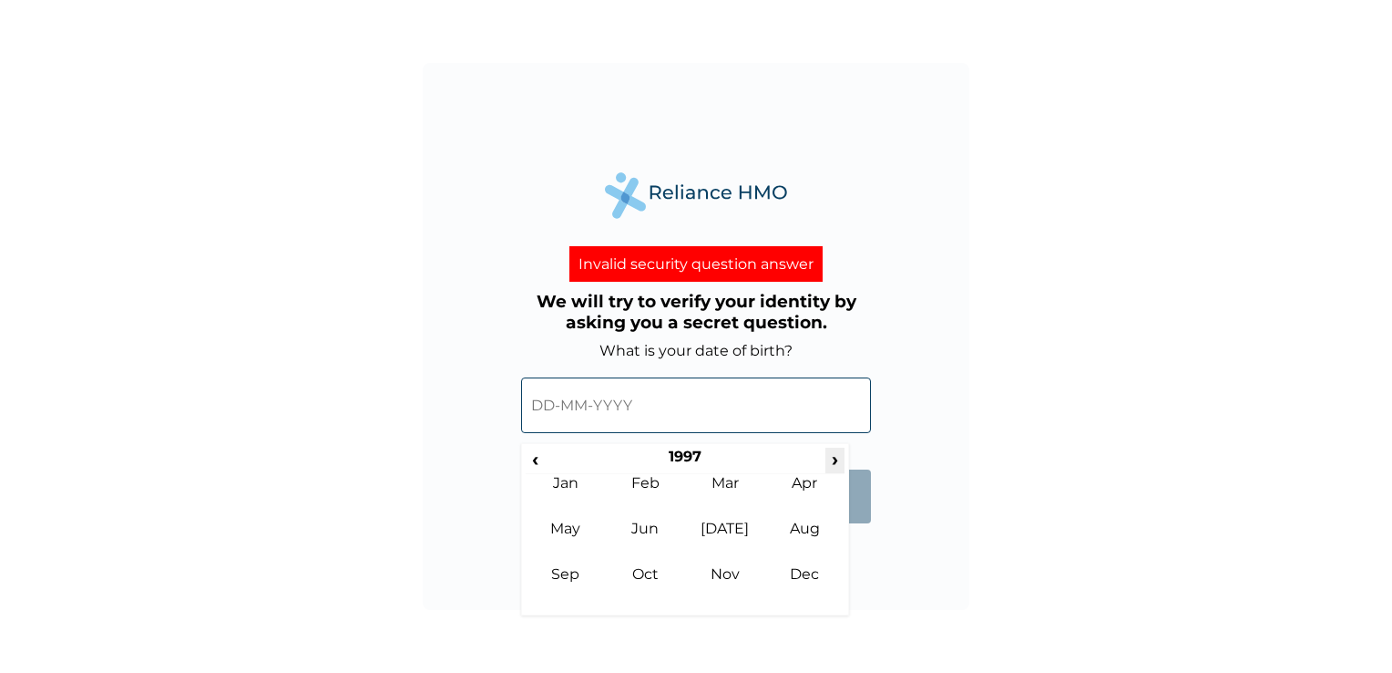
click at [828, 450] on span "›" at bounding box center [836, 458] width 20 height 23
click at [729, 573] on td "Nov" at bounding box center [725, 588] width 80 height 46
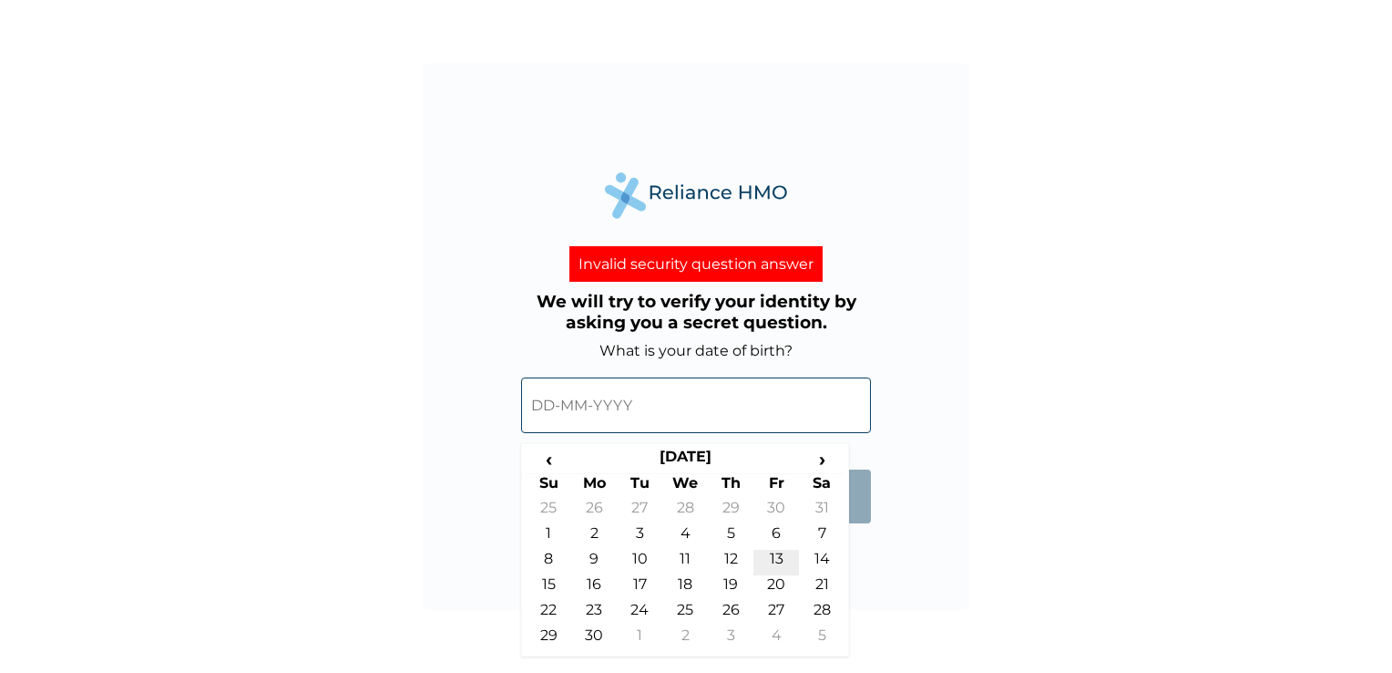
click at [781, 554] on td "13" at bounding box center [777, 562] width 46 height 26
type input "13-11-1998"
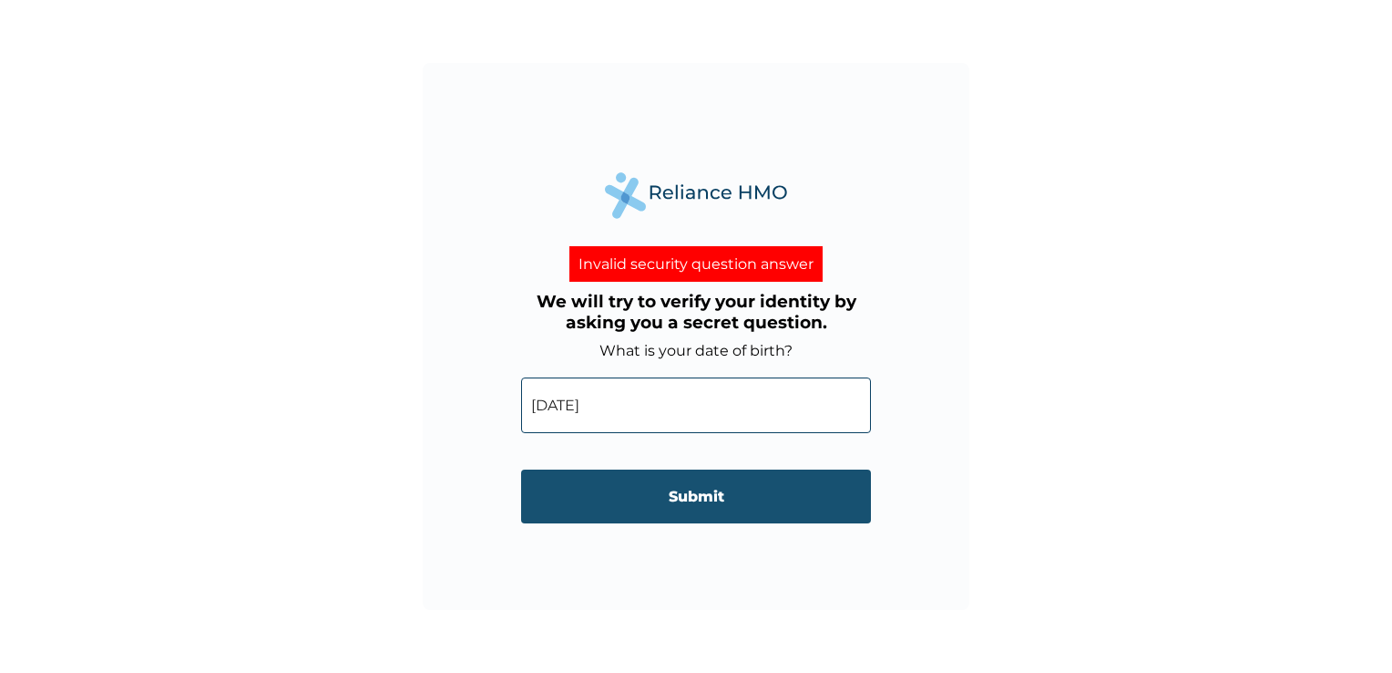
click at [755, 490] on input "Submit" at bounding box center [696, 496] width 350 height 54
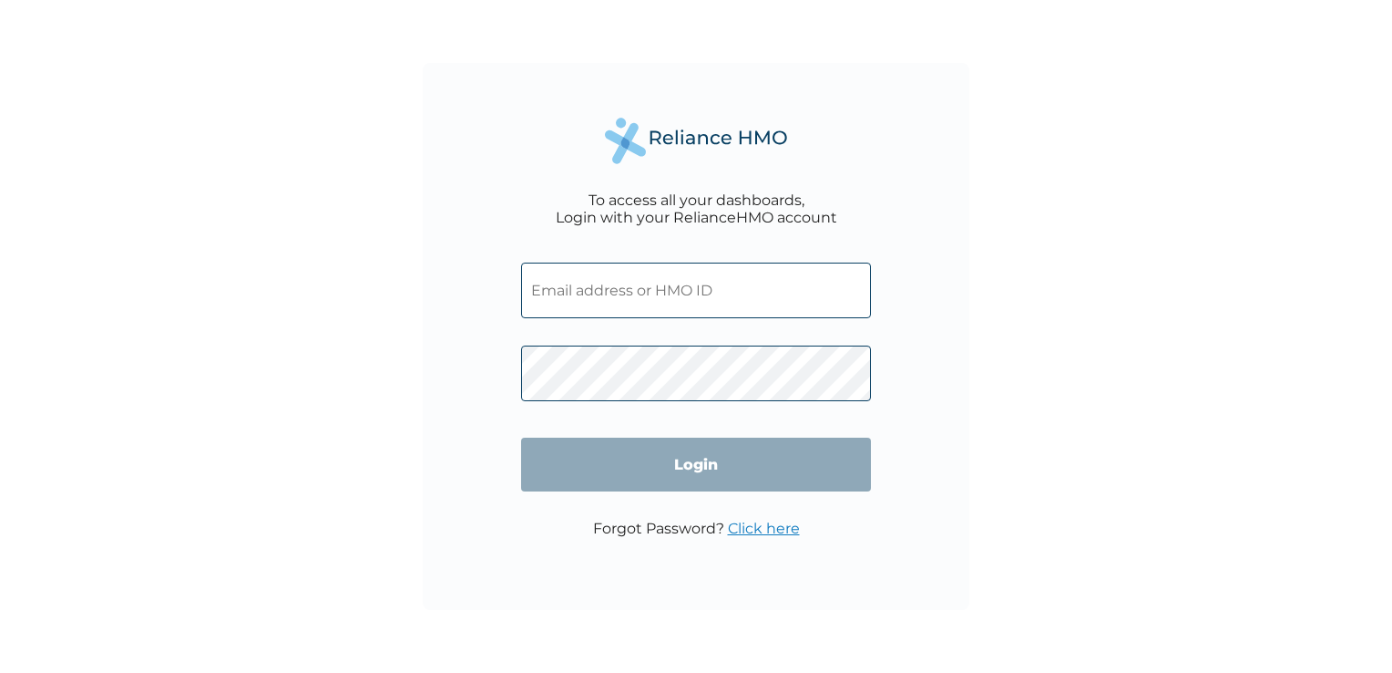
click at [634, 293] on input "text" at bounding box center [696, 290] width 350 height 56
click at [679, 285] on input "text" at bounding box center [696, 290] width 350 height 56
paste input "ZFC/10009/A"
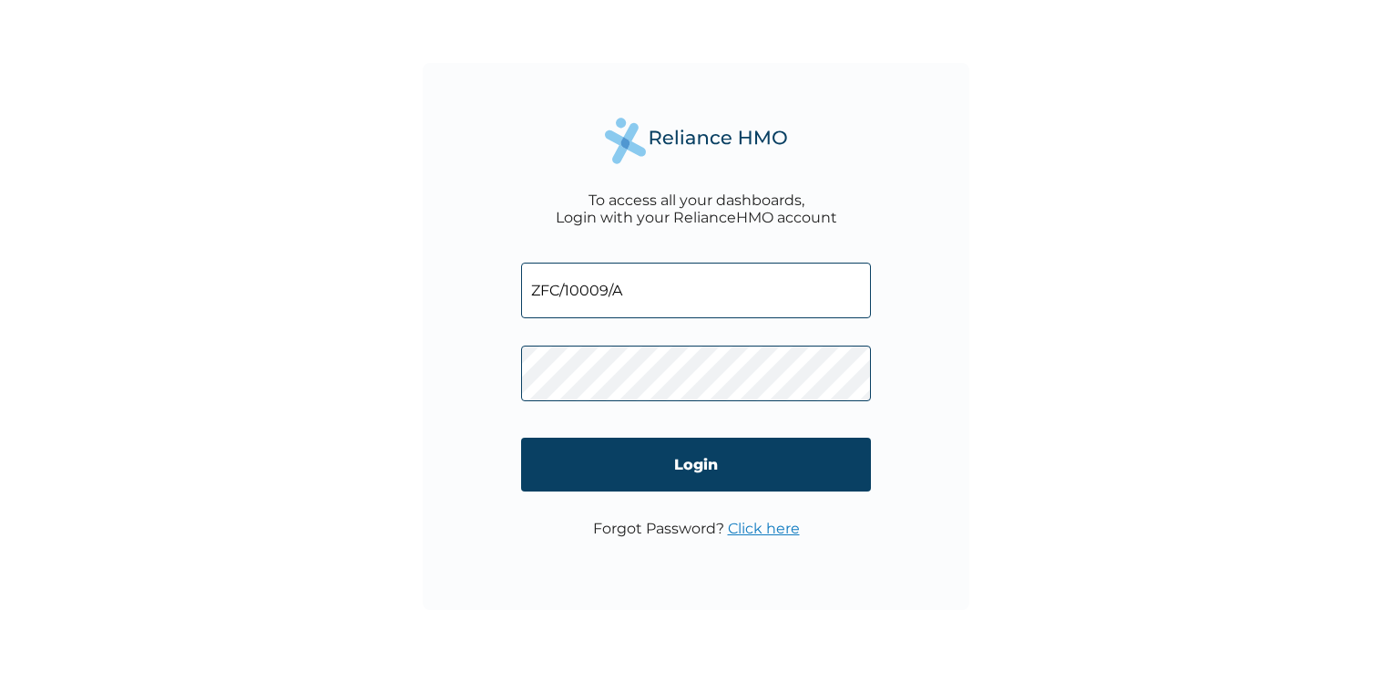
type input "ZFC/10009/A"
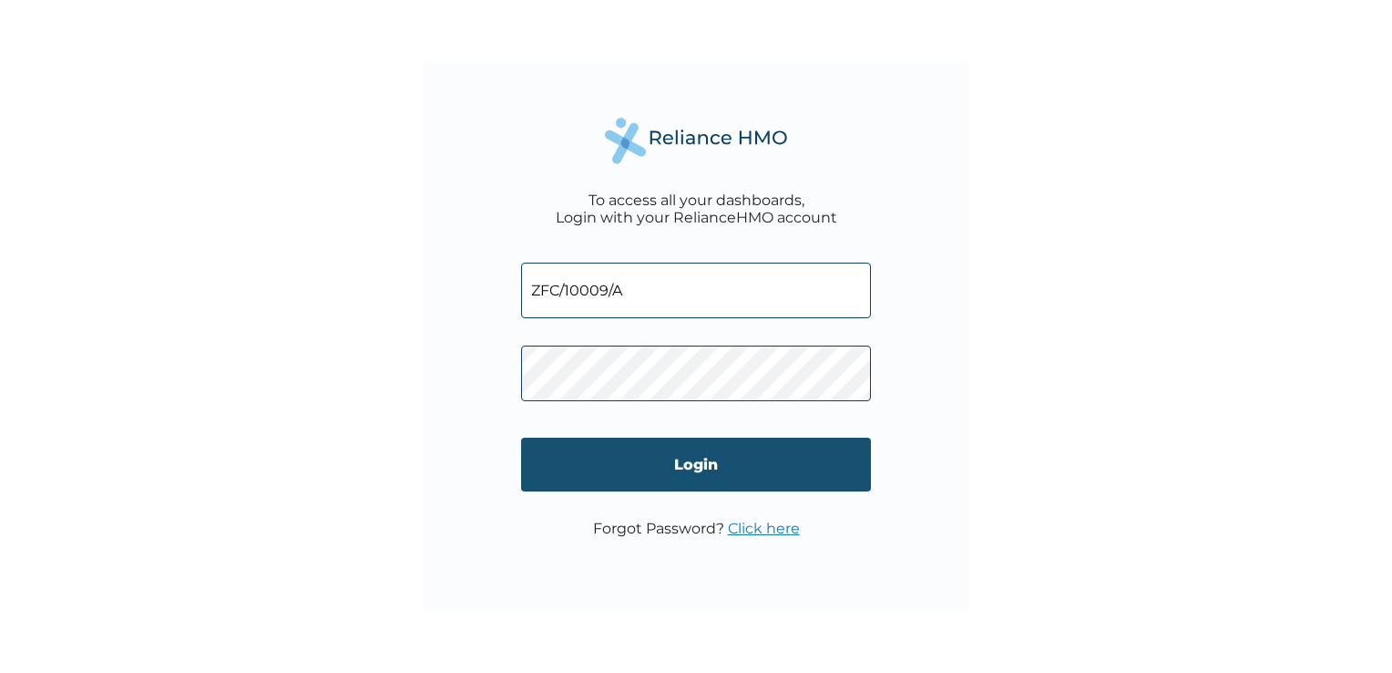
click at [762, 468] on input "Login" at bounding box center [696, 464] width 350 height 54
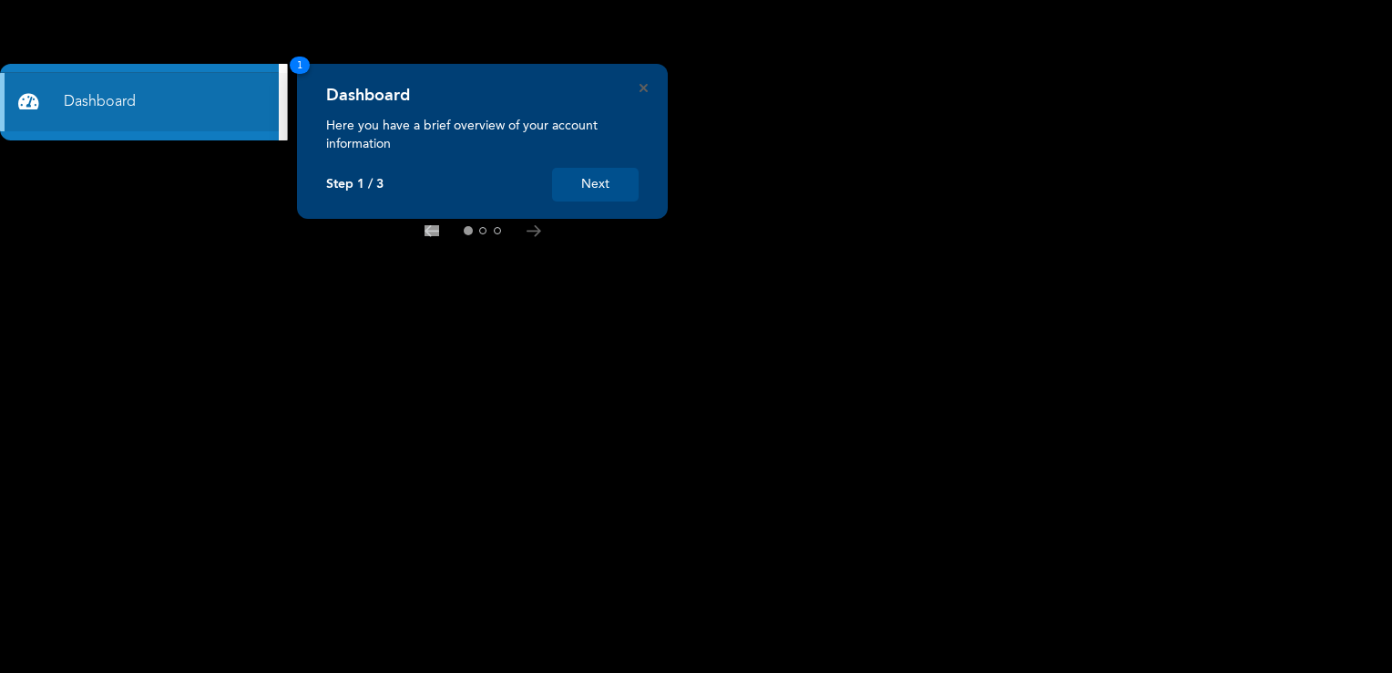
click at [612, 187] on button "Next" at bounding box center [595, 185] width 87 height 34
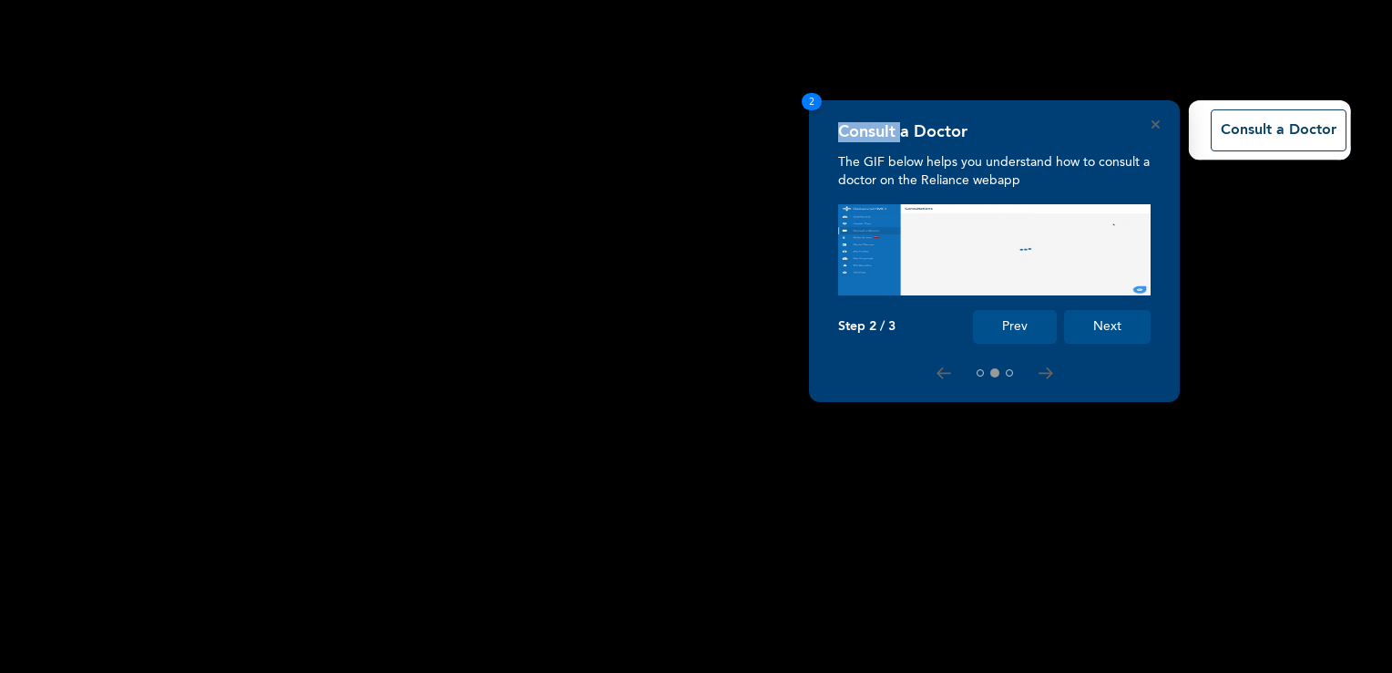
click at [612, 187] on rect at bounding box center [696, 336] width 1392 height 673
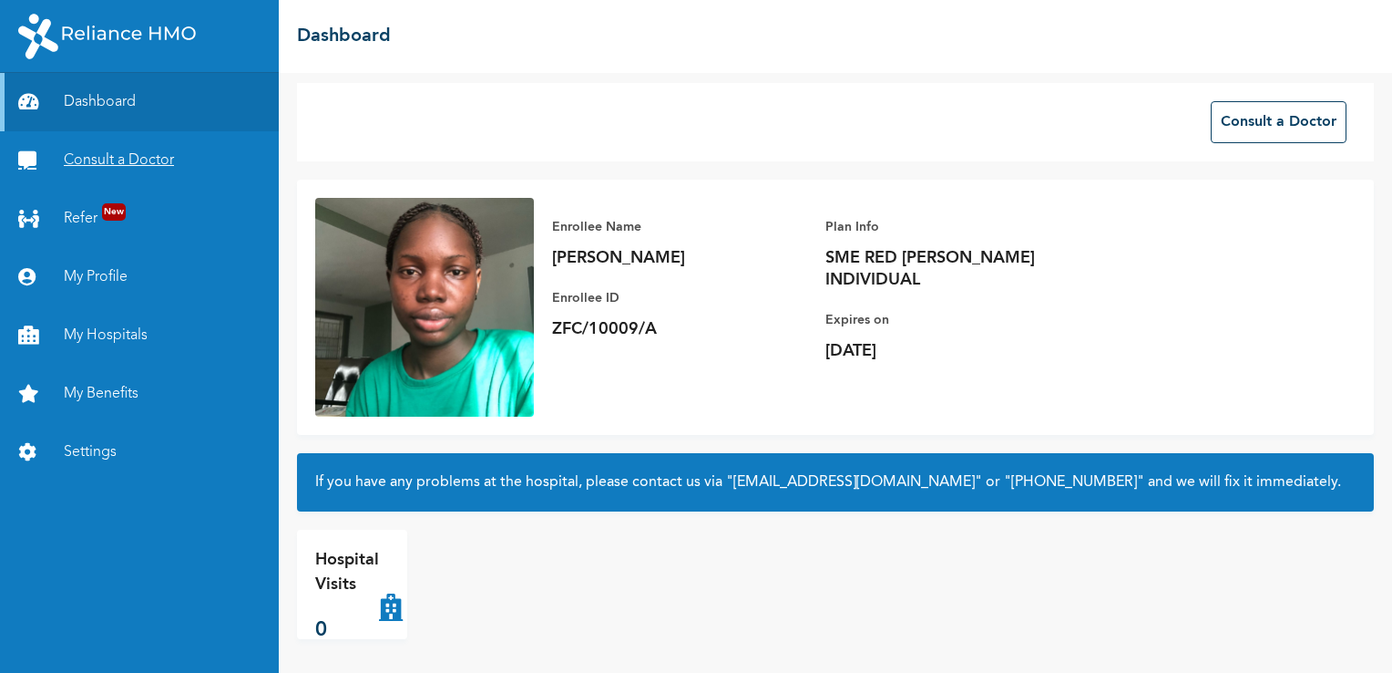
scroll to position [10, 0]
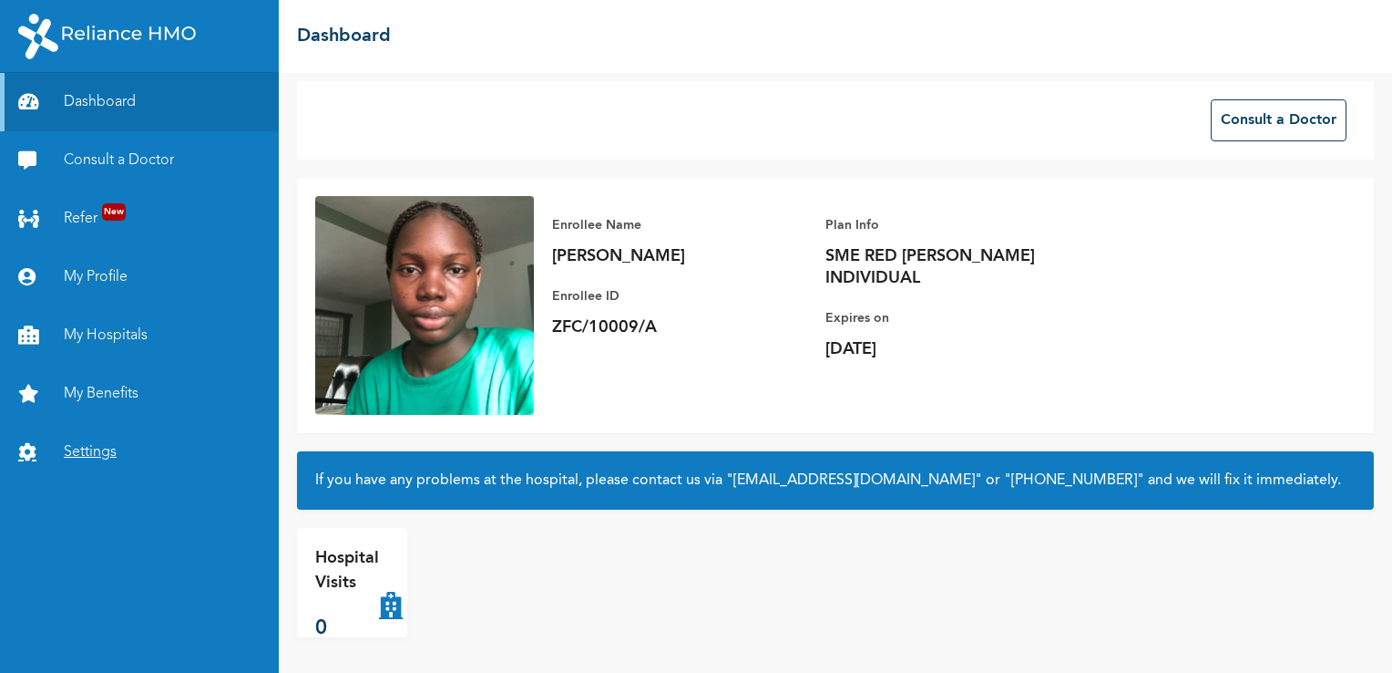
click at [98, 451] on link "Settings" at bounding box center [139, 452] width 279 height 58
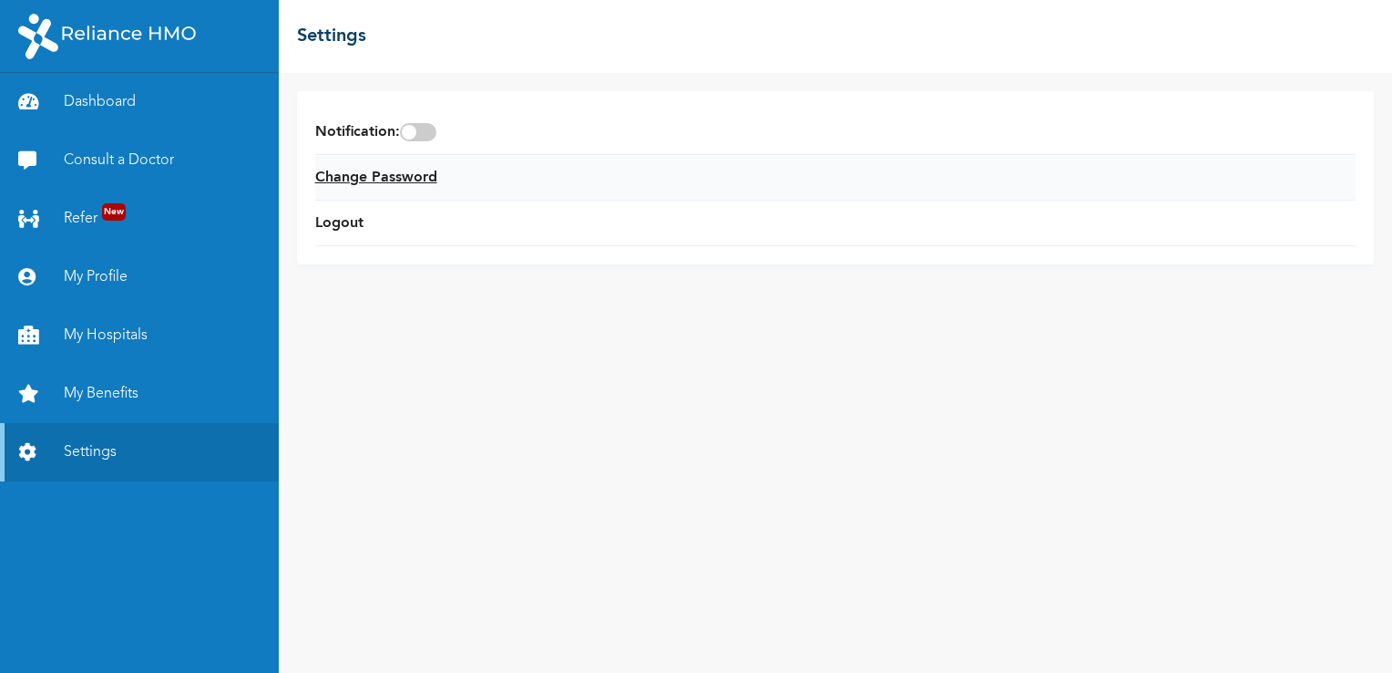
click at [394, 175] on link "Change Password" at bounding box center [376, 178] width 122 height 22
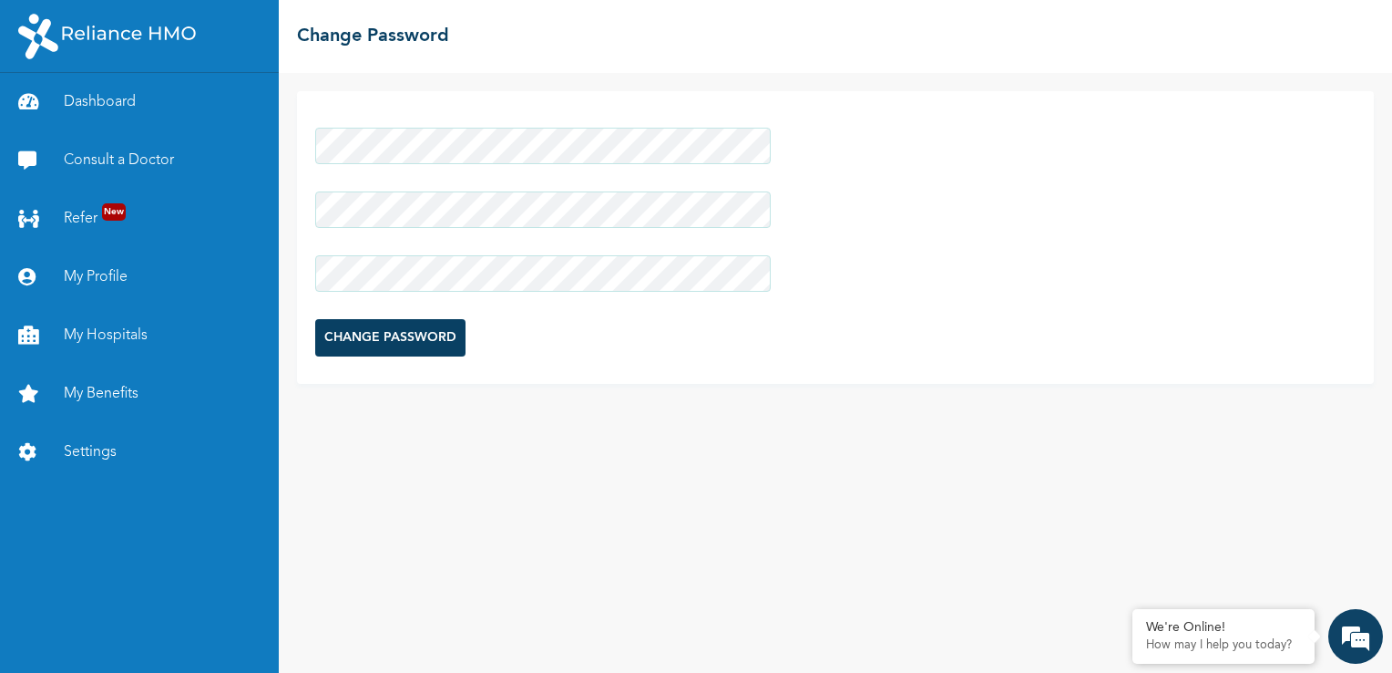
click at [352, 344] on input "CHANGE PASSWORD" at bounding box center [390, 337] width 150 height 37
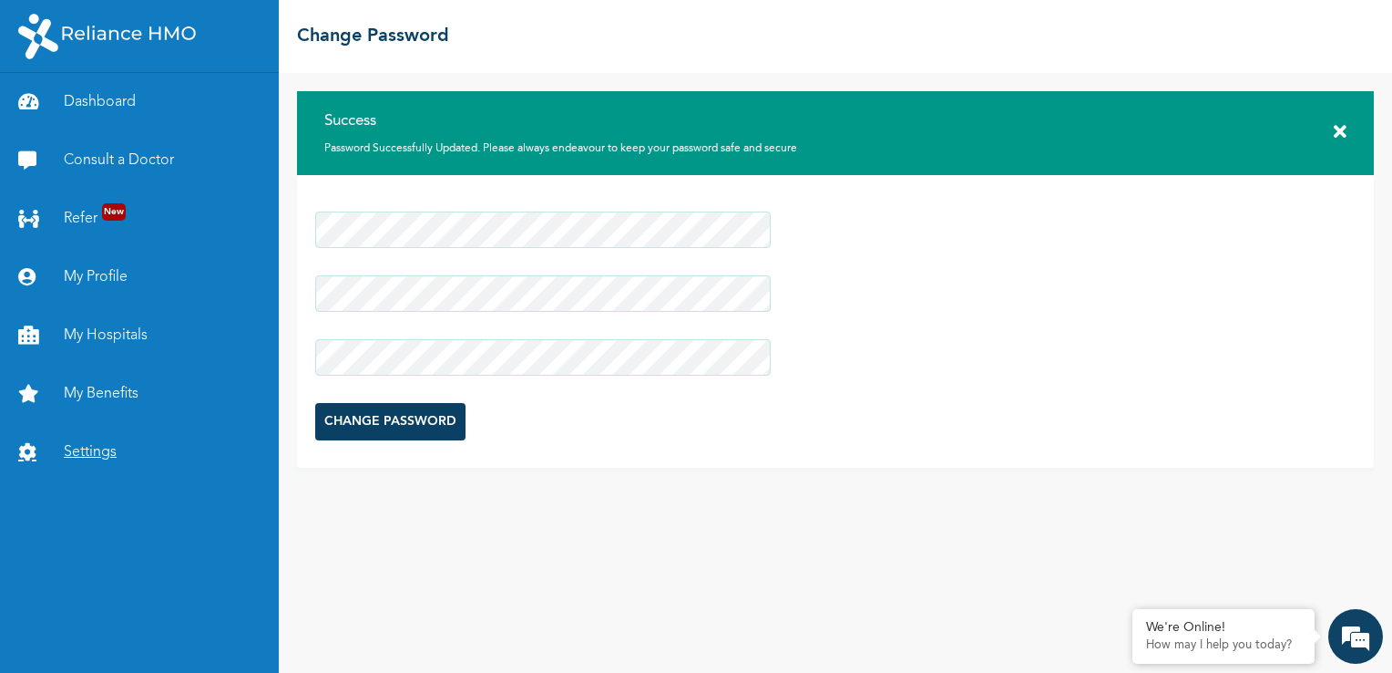
click at [96, 446] on link "Settings" at bounding box center [139, 452] width 279 height 58
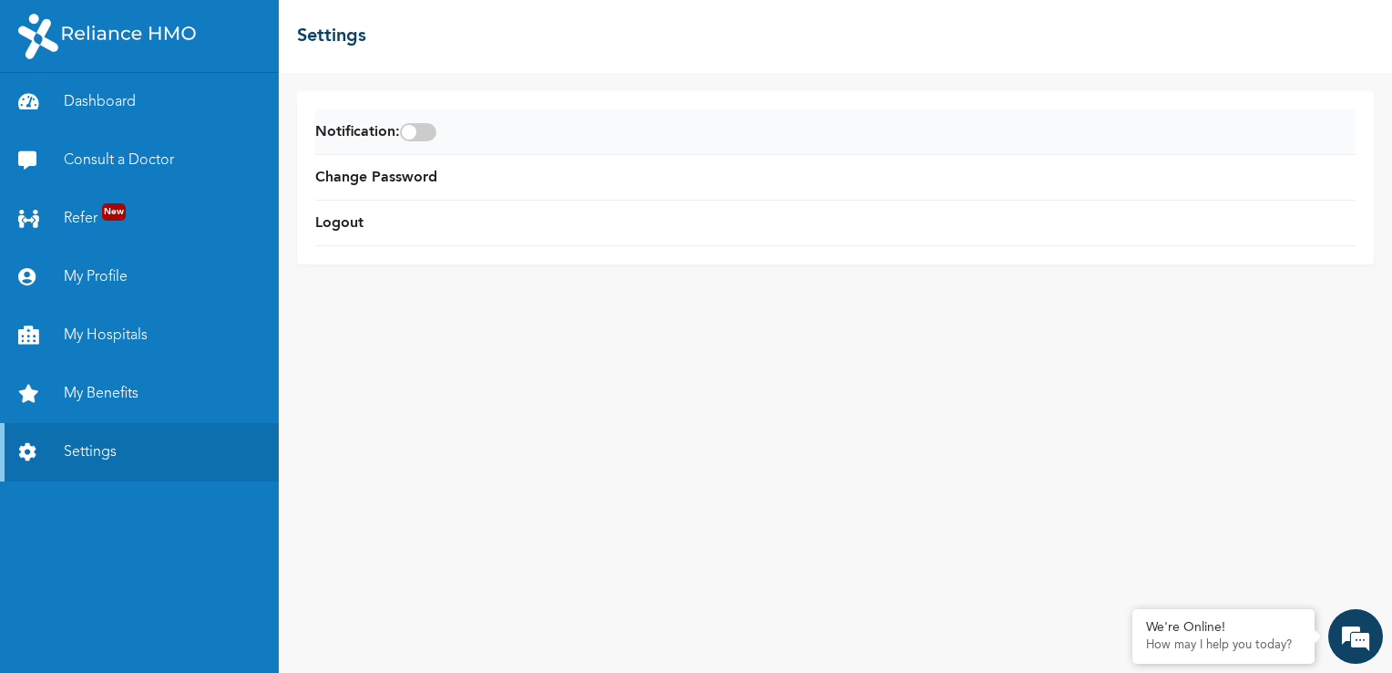
click at [416, 138] on span at bounding box center [418, 132] width 36 height 18
click at [0, 0] on input "checkbox" at bounding box center [0, 0] width 0 height 0
click at [160, 86] on link "Dashboard" at bounding box center [139, 102] width 279 height 58
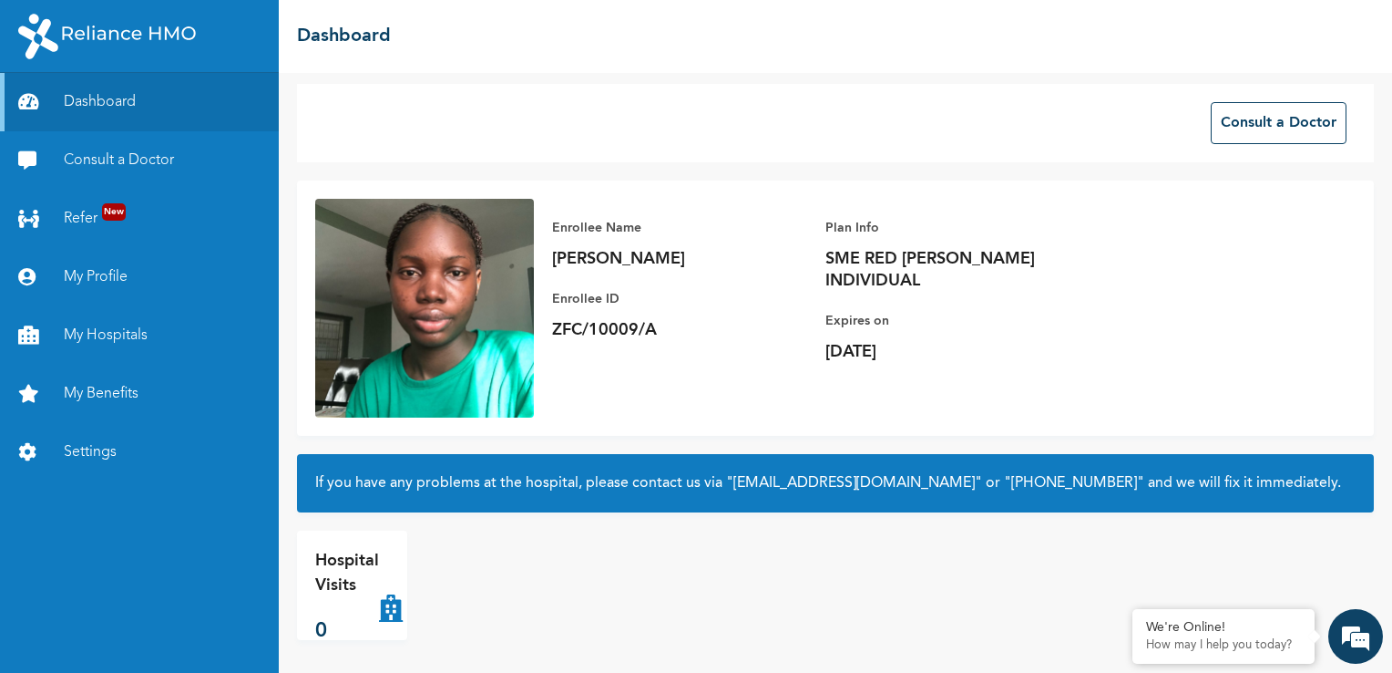
scroll to position [10, 0]
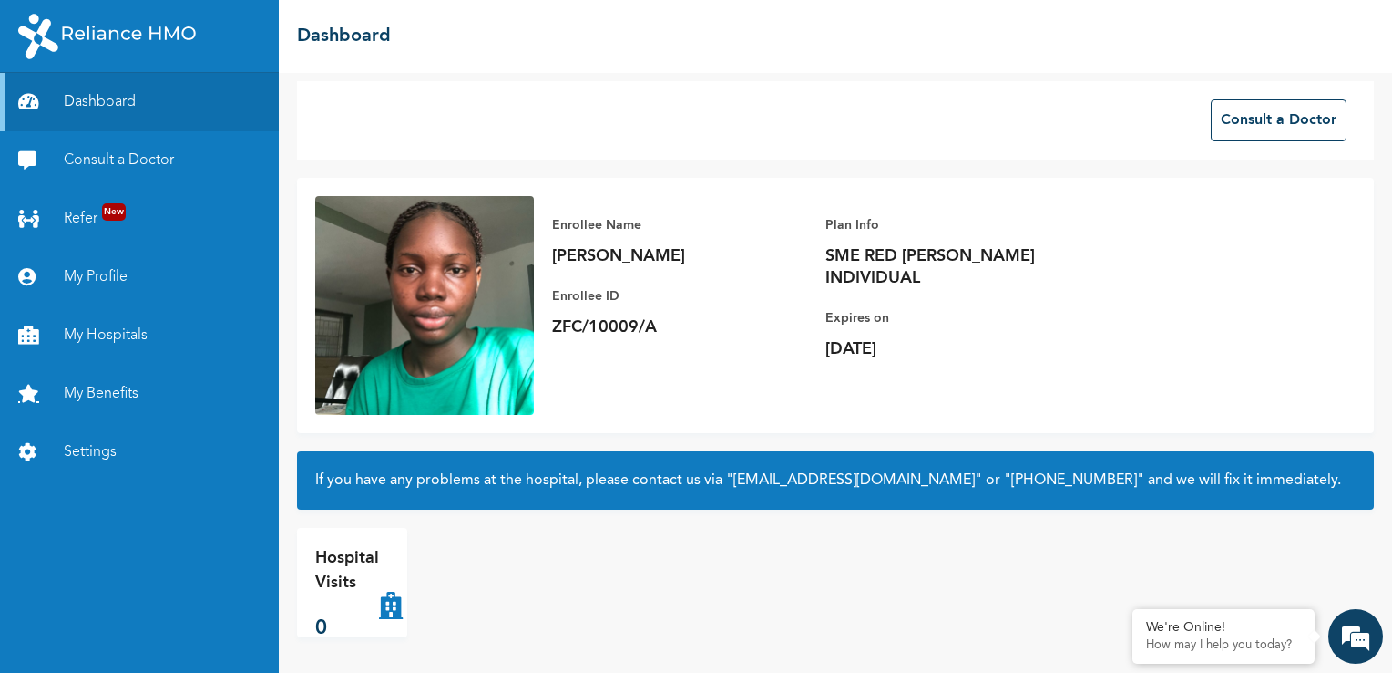
click at [98, 399] on link "My Benefits" at bounding box center [139, 393] width 279 height 58
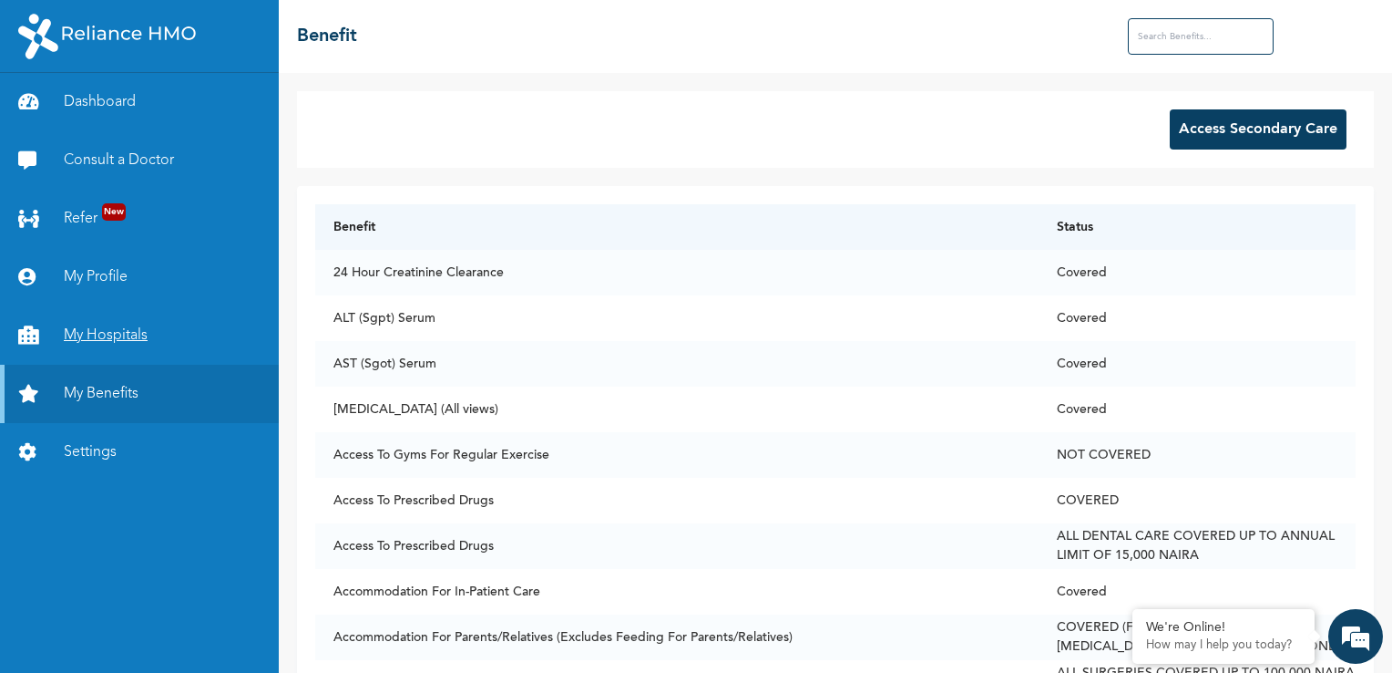
click at [131, 334] on link "My Hospitals" at bounding box center [139, 335] width 279 height 58
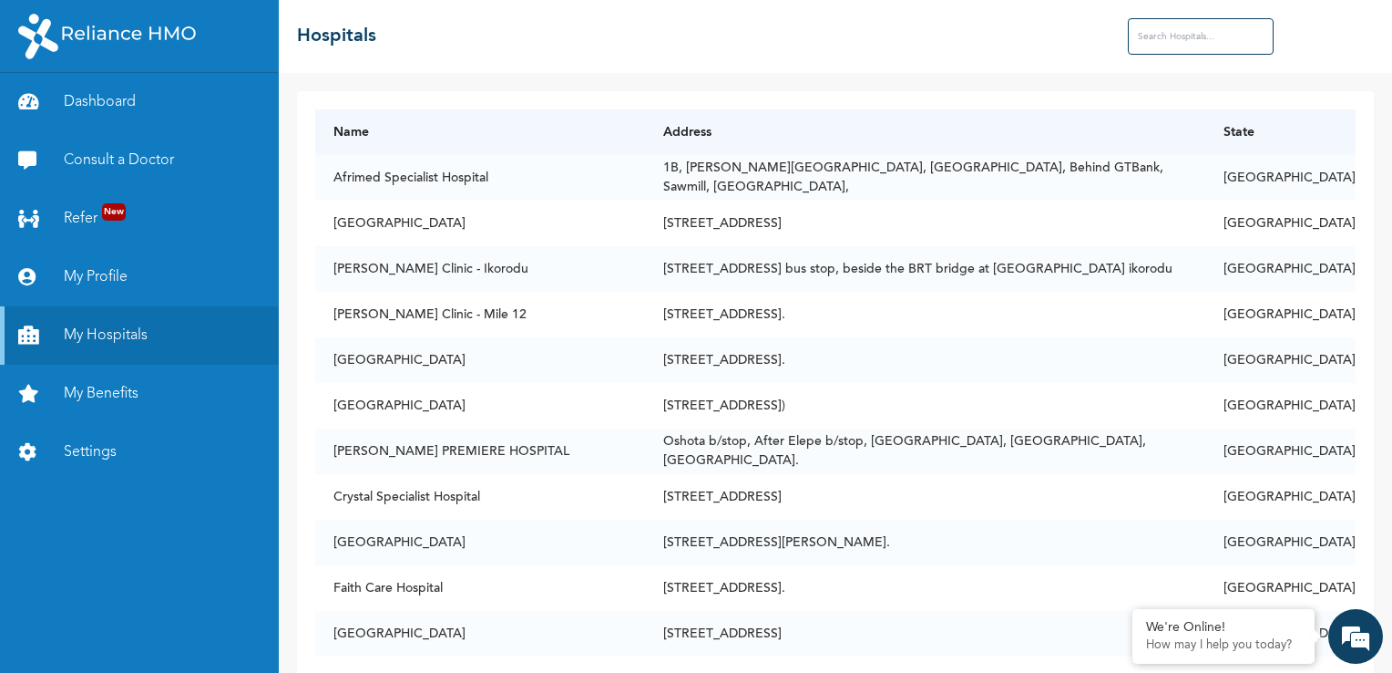
click at [1183, 34] on input "text" at bounding box center [1201, 36] width 146 height 36
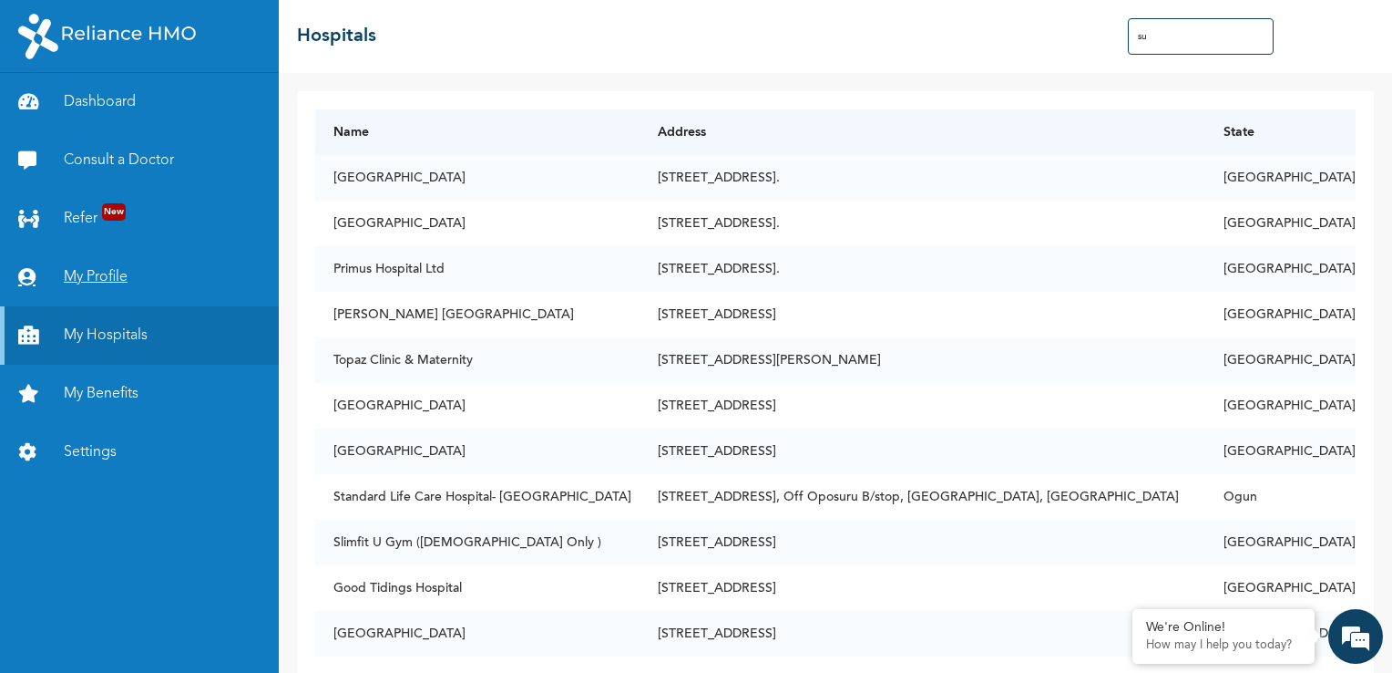
type input "s"
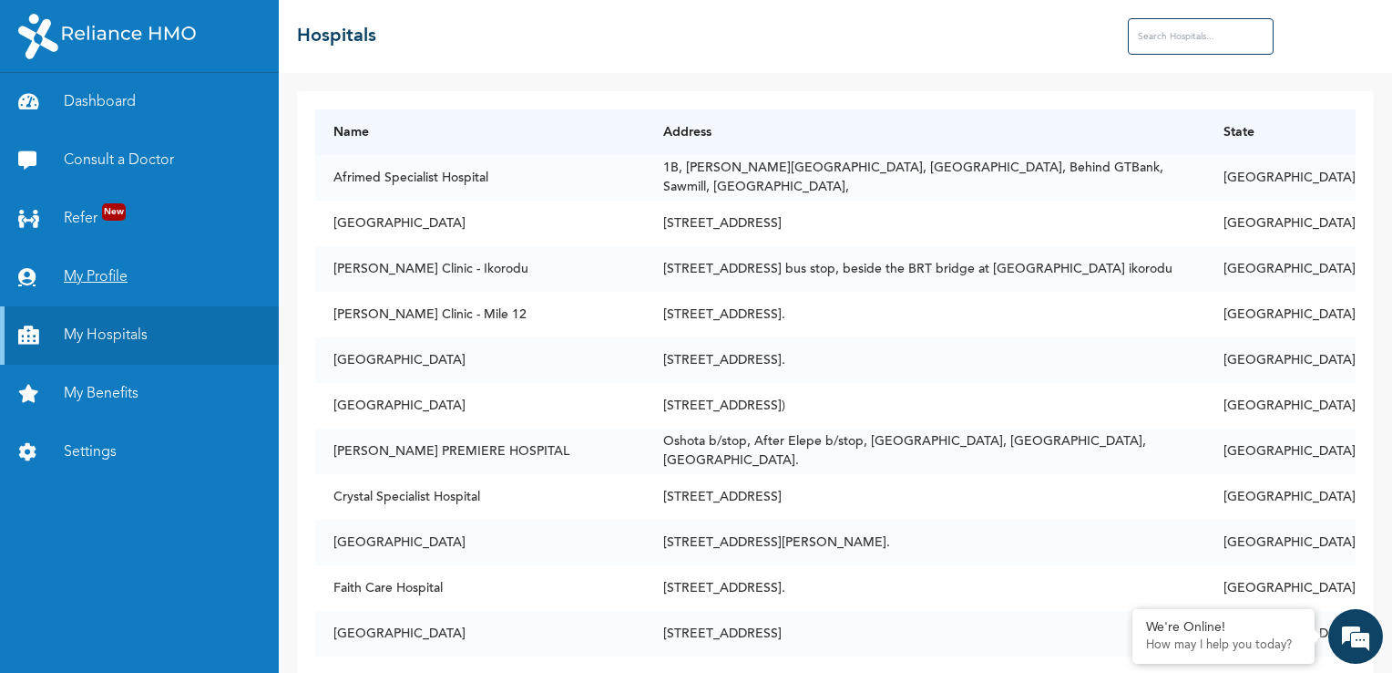
click at [84, 272] on link "My Profile" at bounding box center [139, 277] width 279 height 58
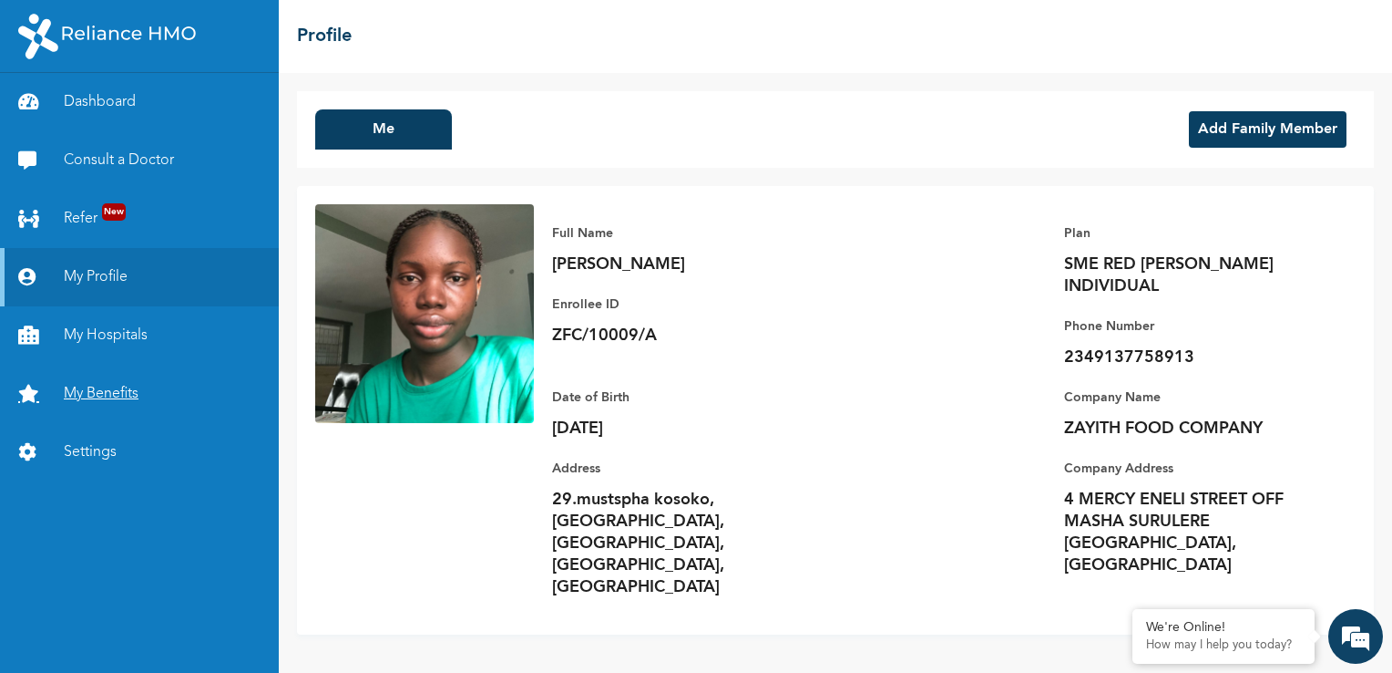
click at [109, 399] on link "My Benefits" at bounding box center [139, 393] width 279 height 58
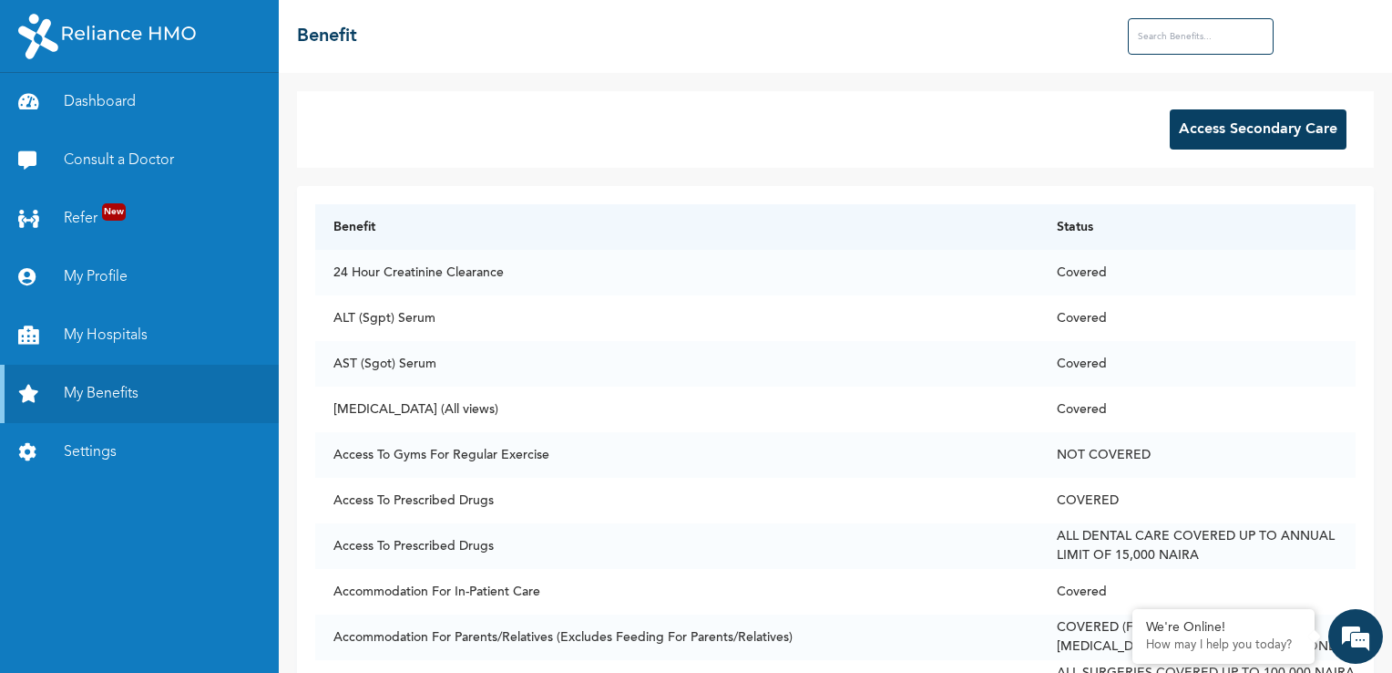
click at [1219, 140] on button "Access Secondary Care" at bounding box center [1258, 129] width 177 height 40
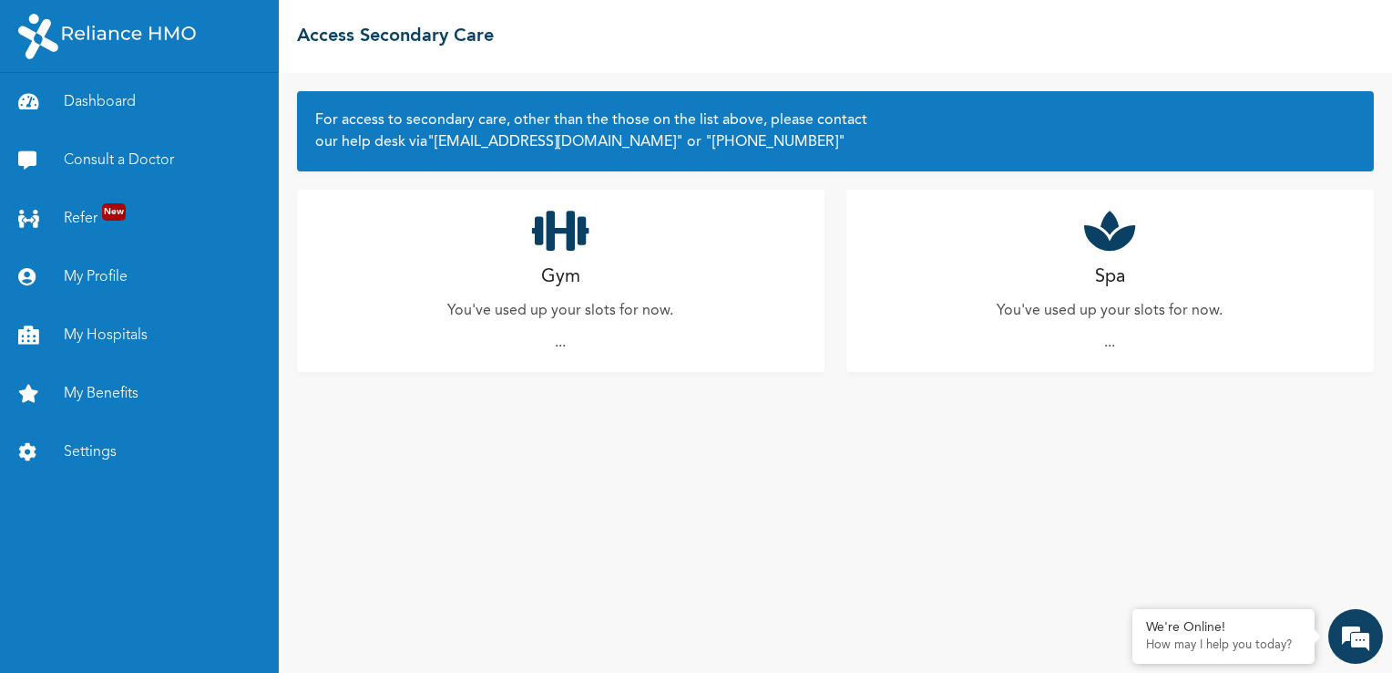
click at [632, 293] on div "Gym You've used up your slots for now. ..." at bounding box center [561, 281] width 528 height 182
click at [569, 252] on icon at bounding box center [560, 231] width 57 height 46
click at [1360, 635] on em at bounding box center [1355, 635] width 49 height 49
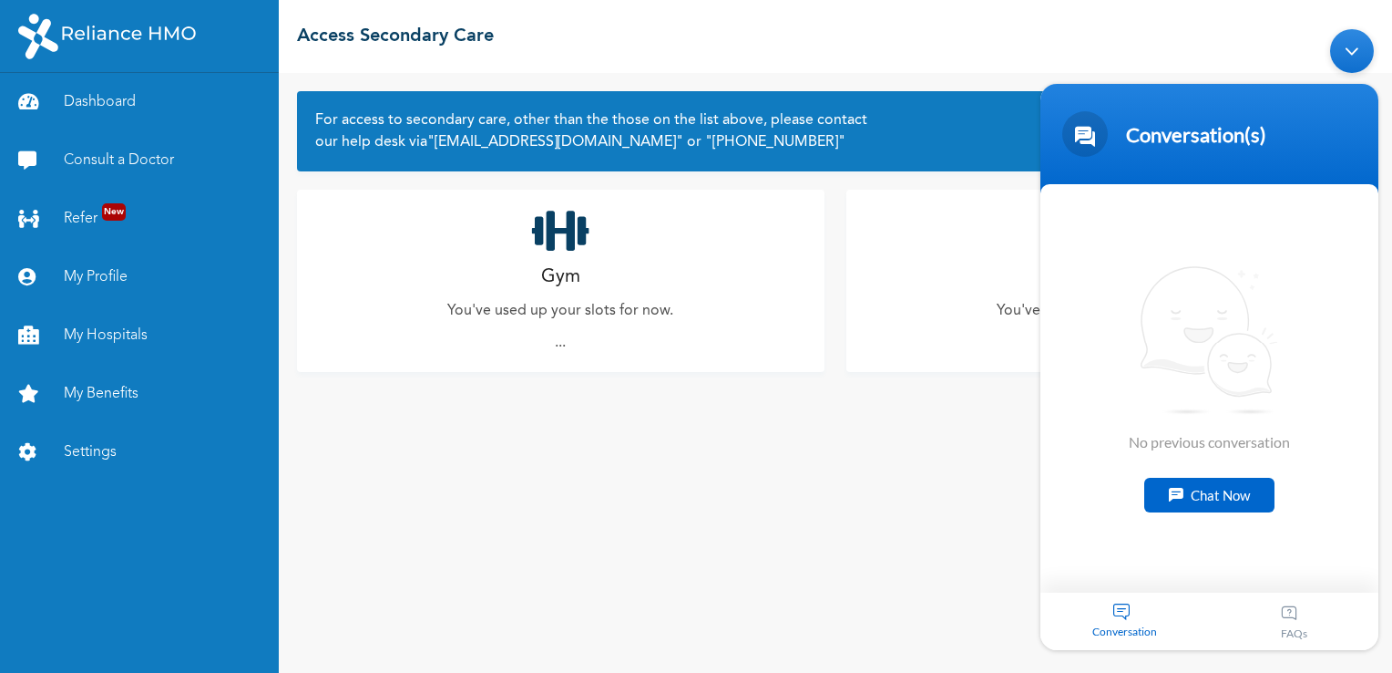
click at [1343, 45] on div "Minimize live chat window" at bounding box center [1352, 50] width 44 height 44
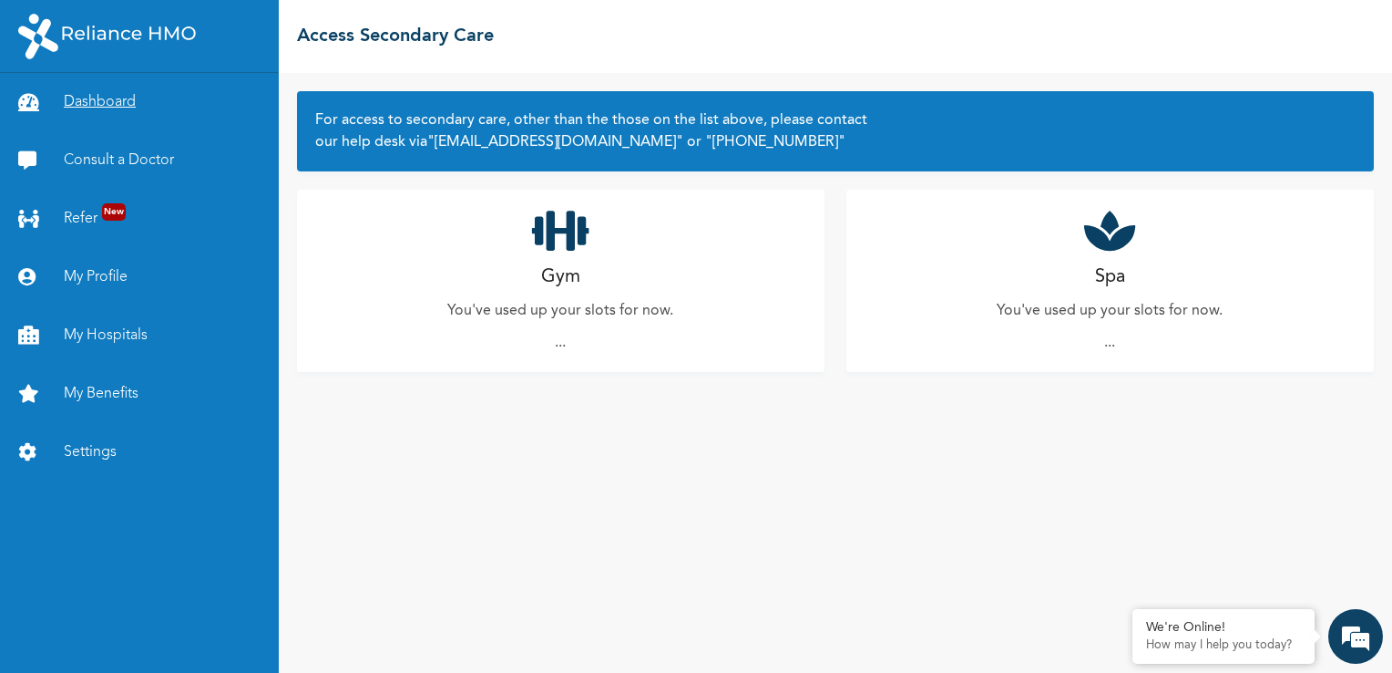
click at [114, 100] on link "Dashboard" at bounding box center [139, 102] width 279 height 58
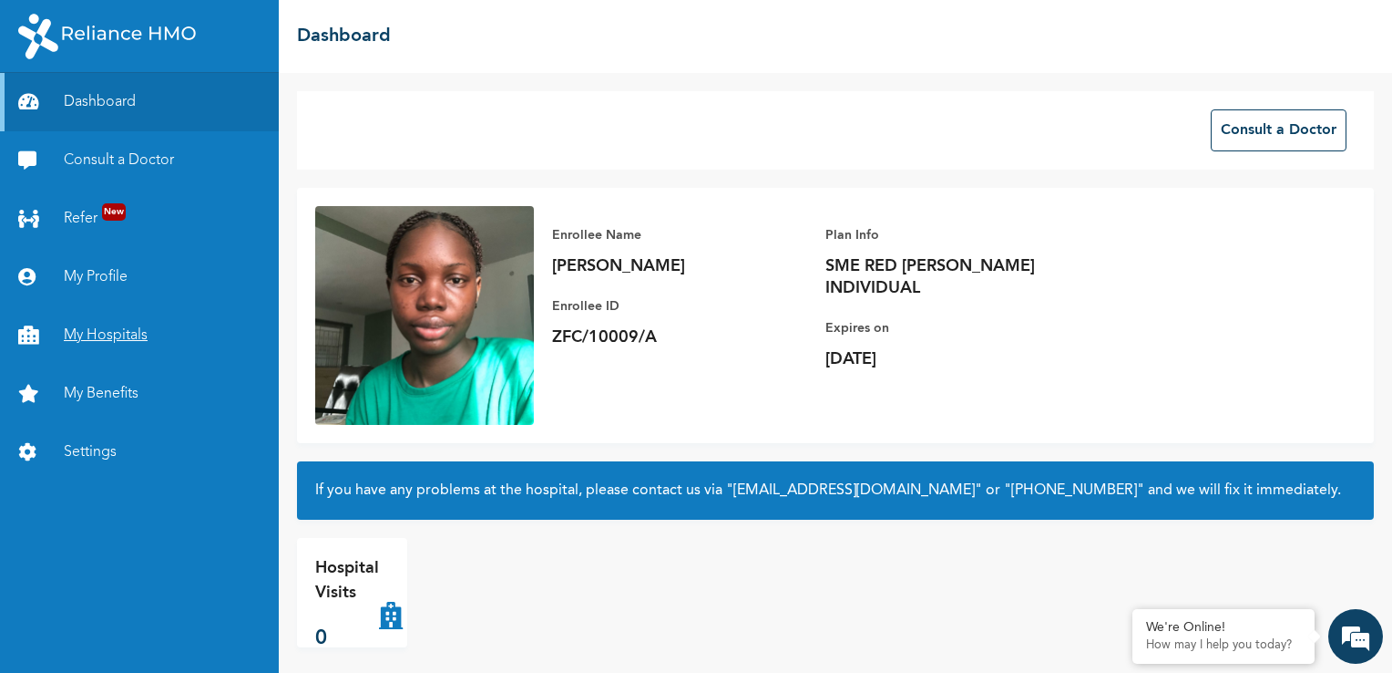
click at [100, 321] on link "My Hospitals" at bounding box center [139, 335] width 279 height 58
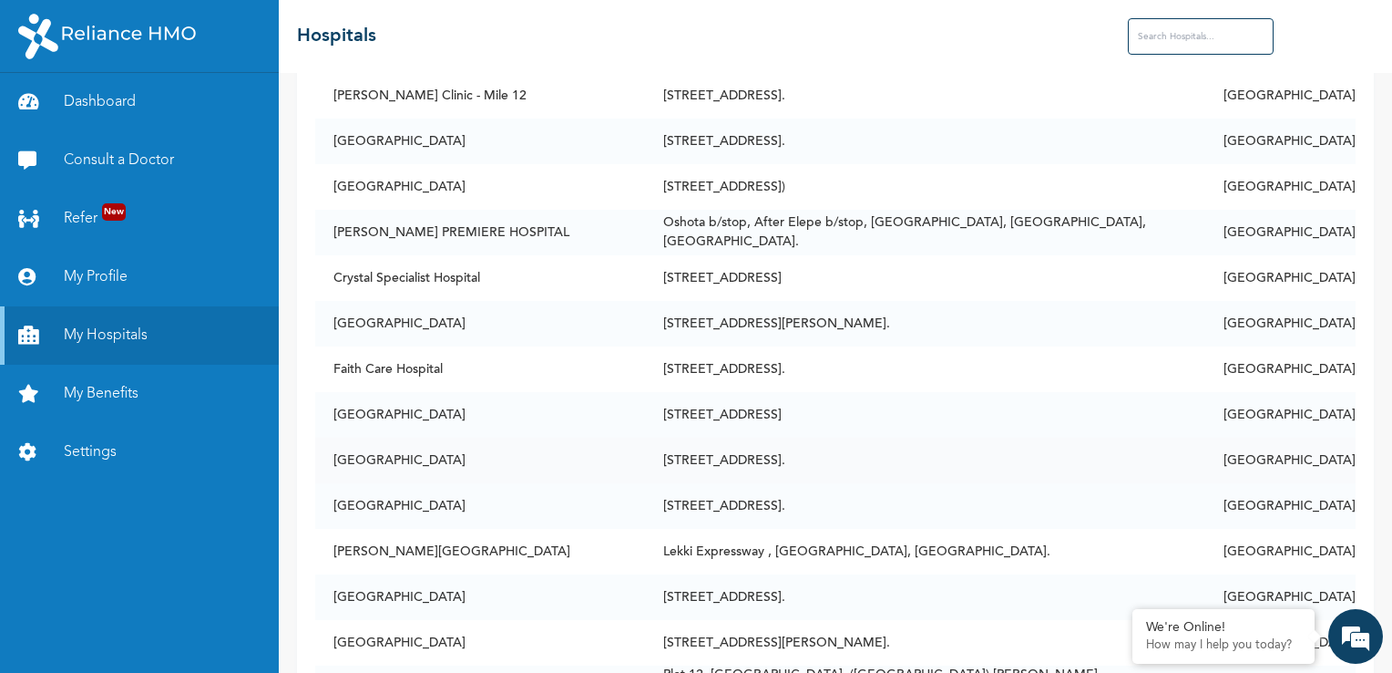
scroll to position [456, 0]
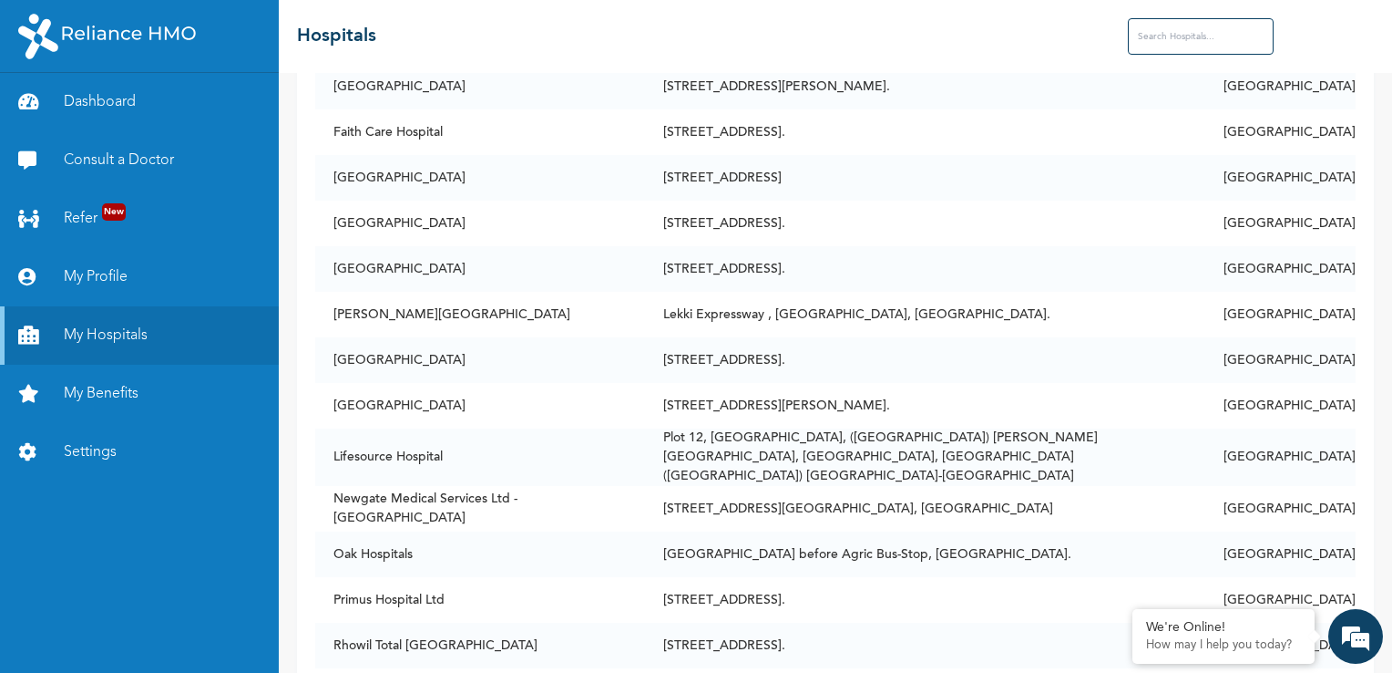
click at [1185, 38] on input "text" at bounding box center [1201, 36] width 146 height 36
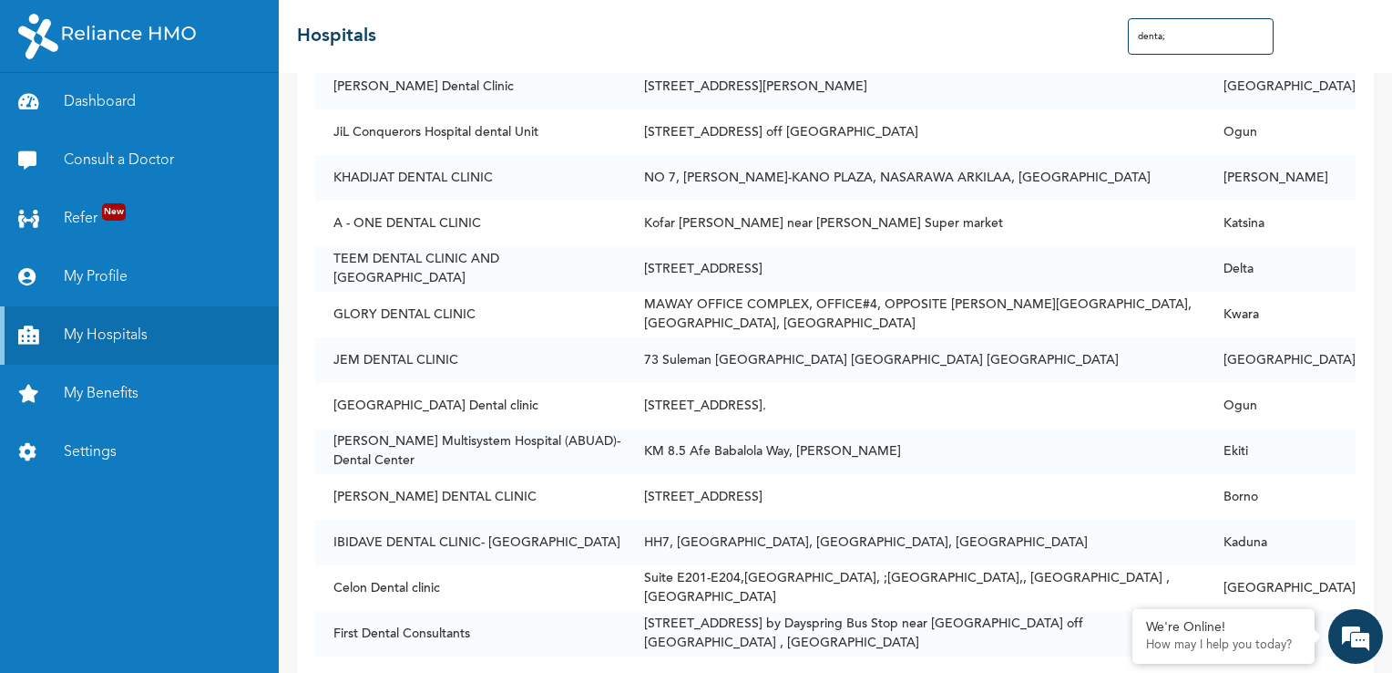
scroll to position [0, 0]
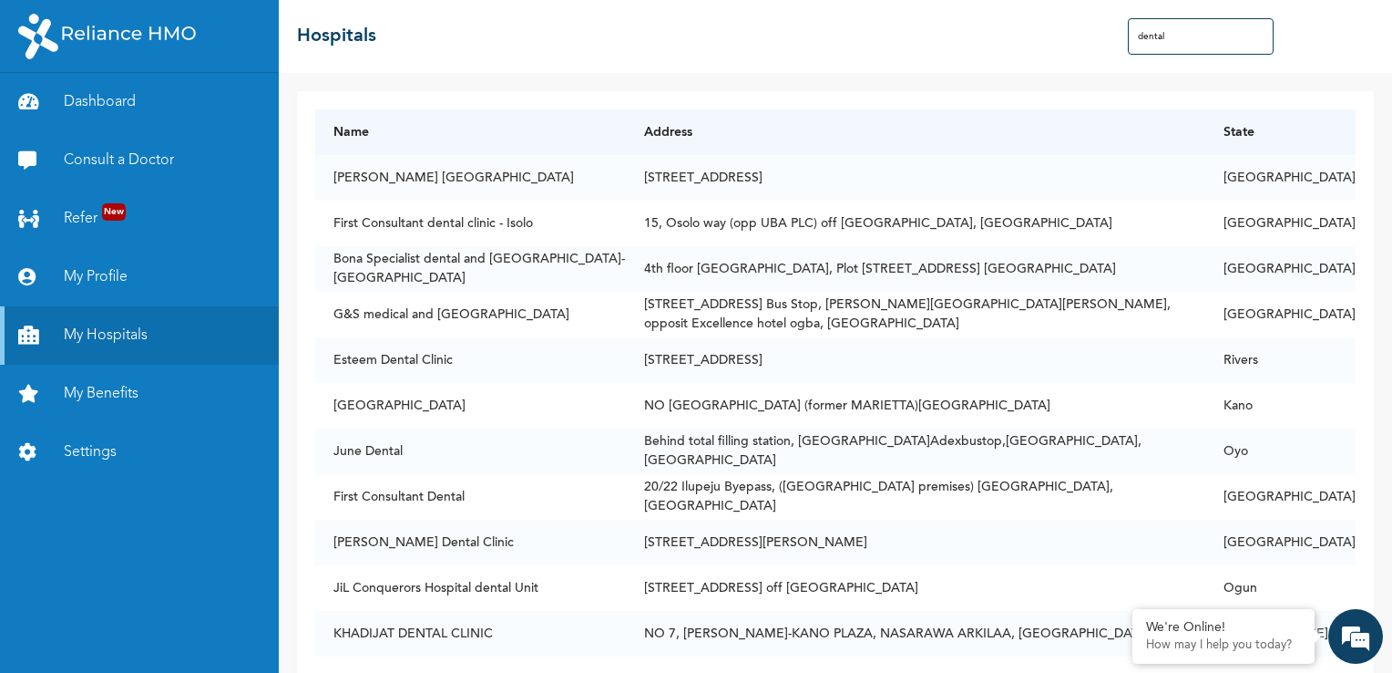
click at [1180, 36] on input "dental" at bounding box center [1201, 36] width 146 height 36
click at [1211, 32] on input "dental" at bounding box center [1201, 36] width 146 height 36
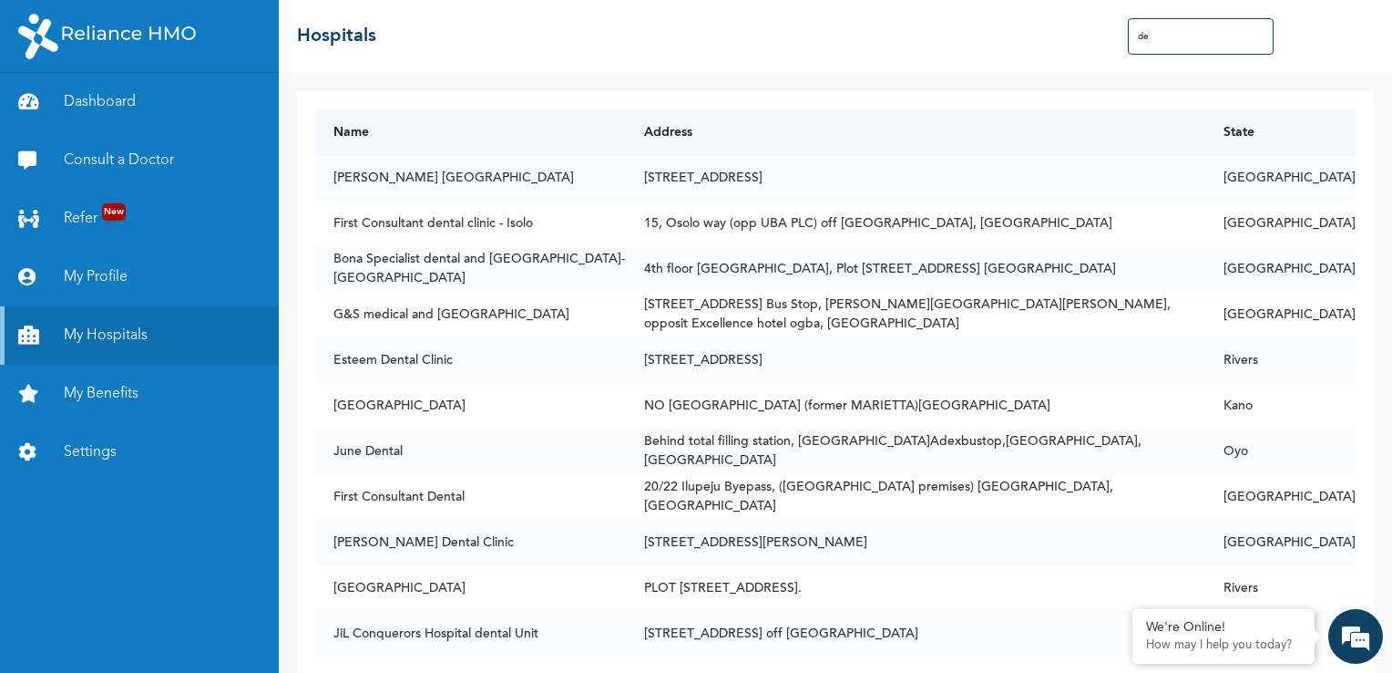
type input "d"
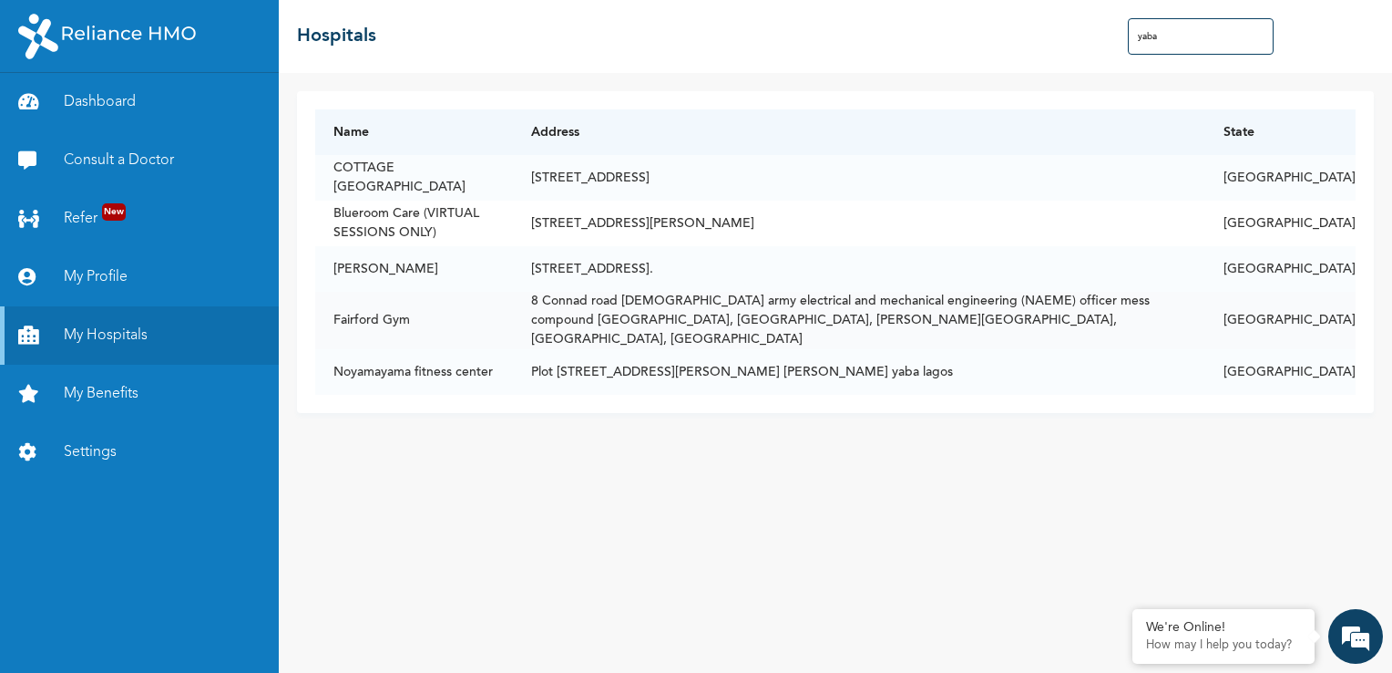
type input "yaba"
click at [655, 313] on td "8 Connad road [DEMOGRAPHIC_DATA] army electrical and mechanical engineering (NA…" at bounding box center [859, 320] width 693 height 57
